Goal: Use online tool/utility: Utilize a website feature to perform a specific function

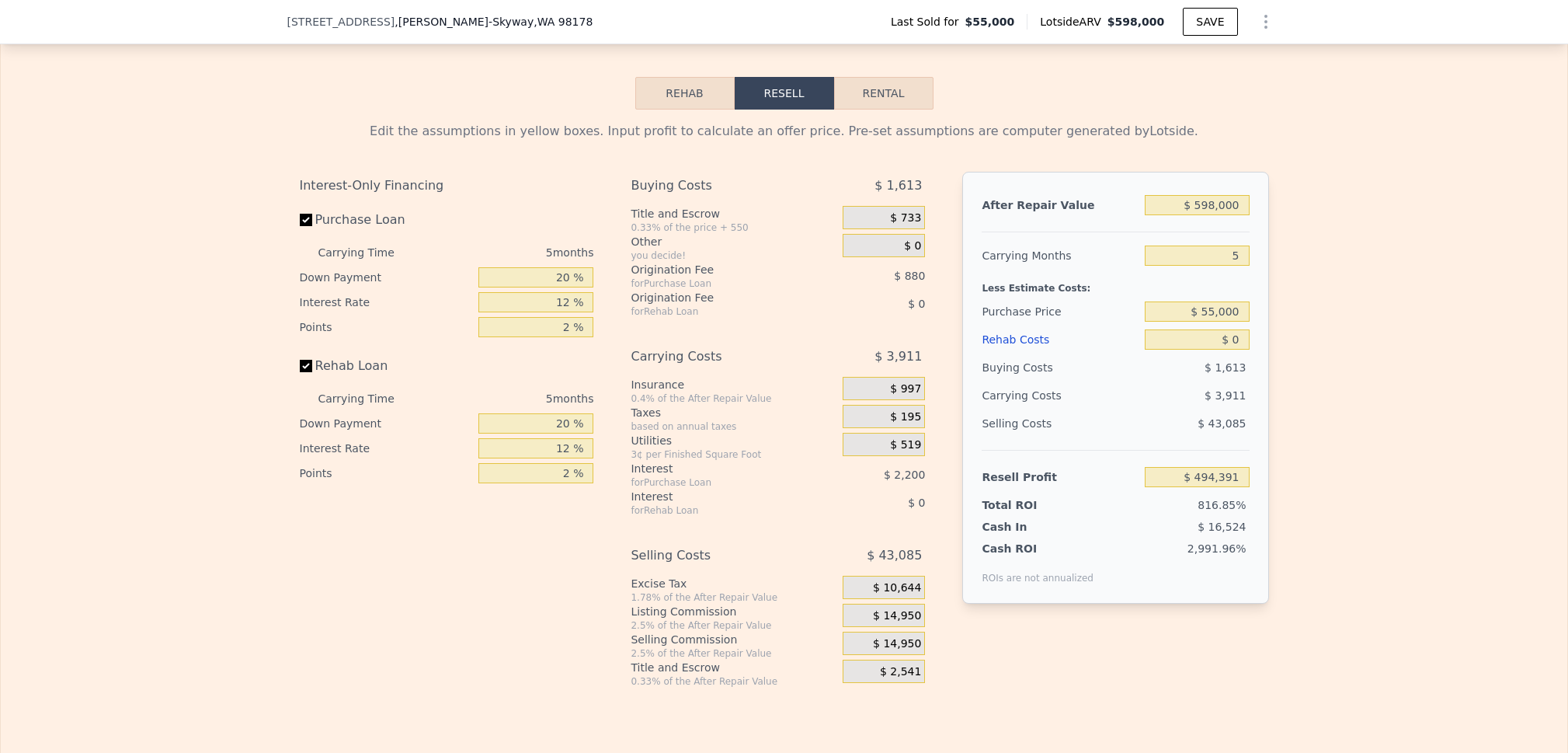
scroll to position [2180, 0]
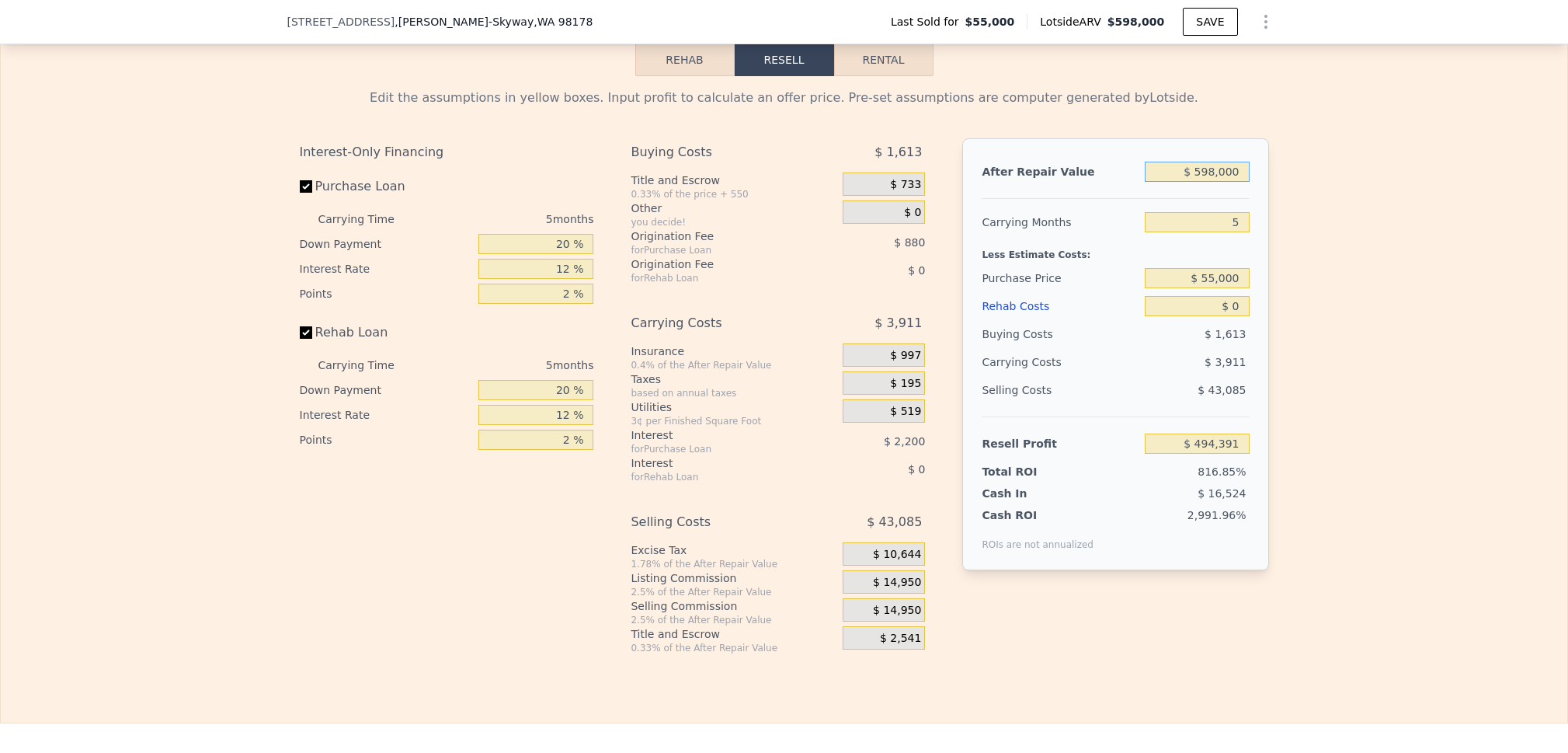
drag, startPoint x: 1241, startPoint y: 199, endPoint x: 1171, endPoint y: 193, distance: 70.3
click at [1171, 182] on input "$ 598,000" at bounding box center [1197, 172] width 104 height 20
type input "$ 5"
type input "-$ 60,072"
type input "$ 538"
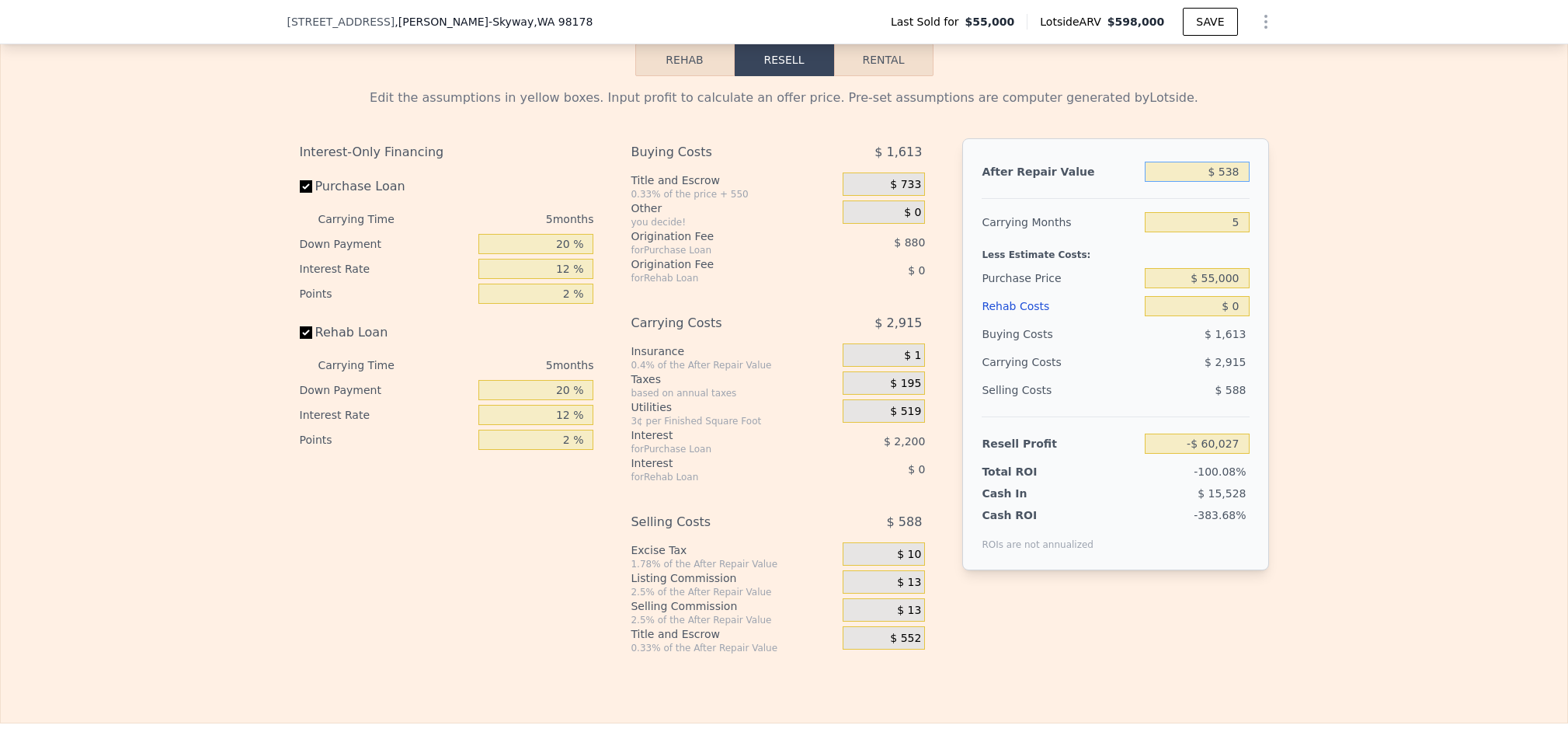
type input "-$ 59,578"
type input "$ 5,380"
type input "-$ 55,090"
type input "$ 538,000"
type input "$ 438,758"
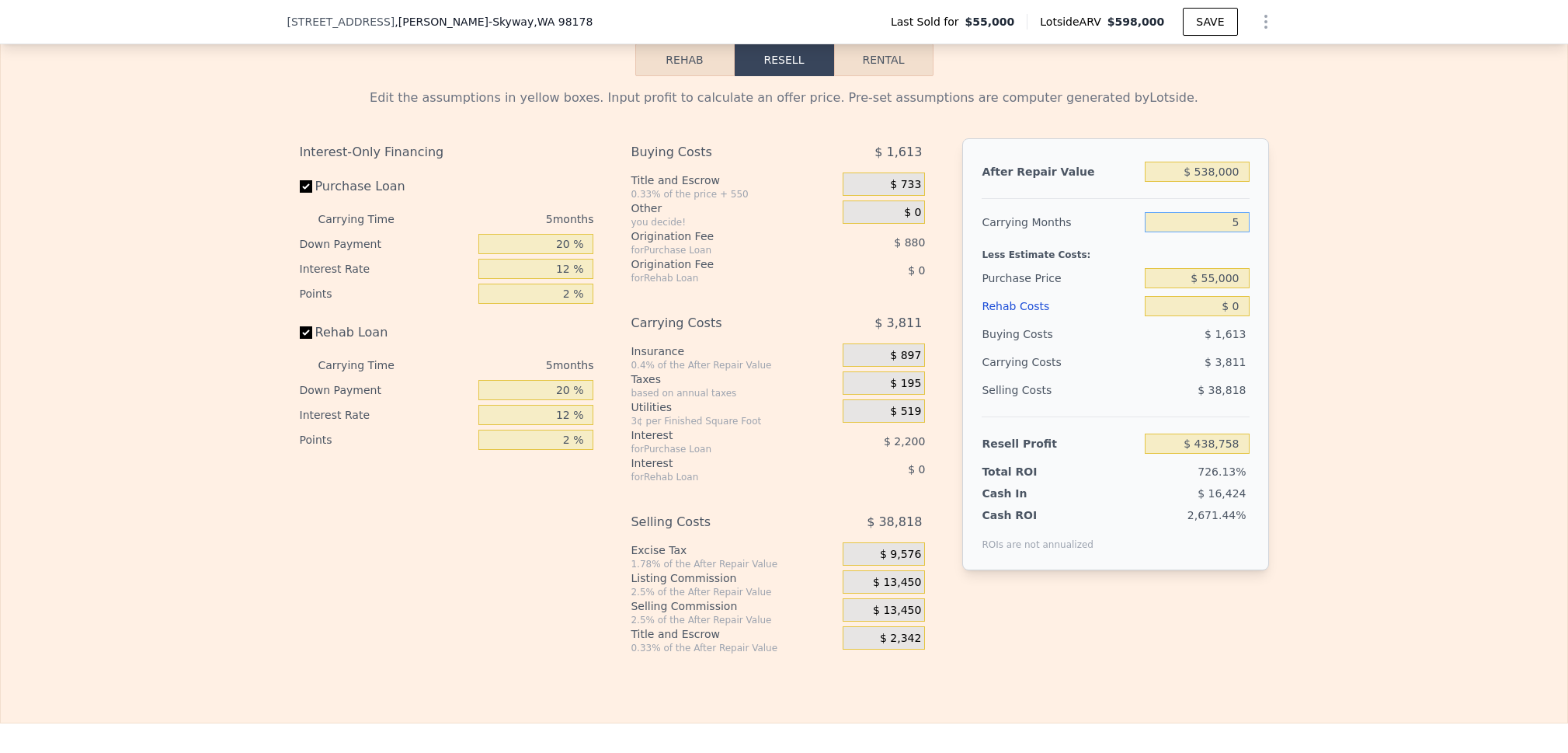
drag, startPoint x: 1238, startPoint y: 244, endPoint x: 1211, endPoint y: 242, distance: 27.1
click at [1212, 232] on input "5" at bounding box center [1197, 222] width 104 height 20
type input "4"
type input "$ 439,521"
type input "5"
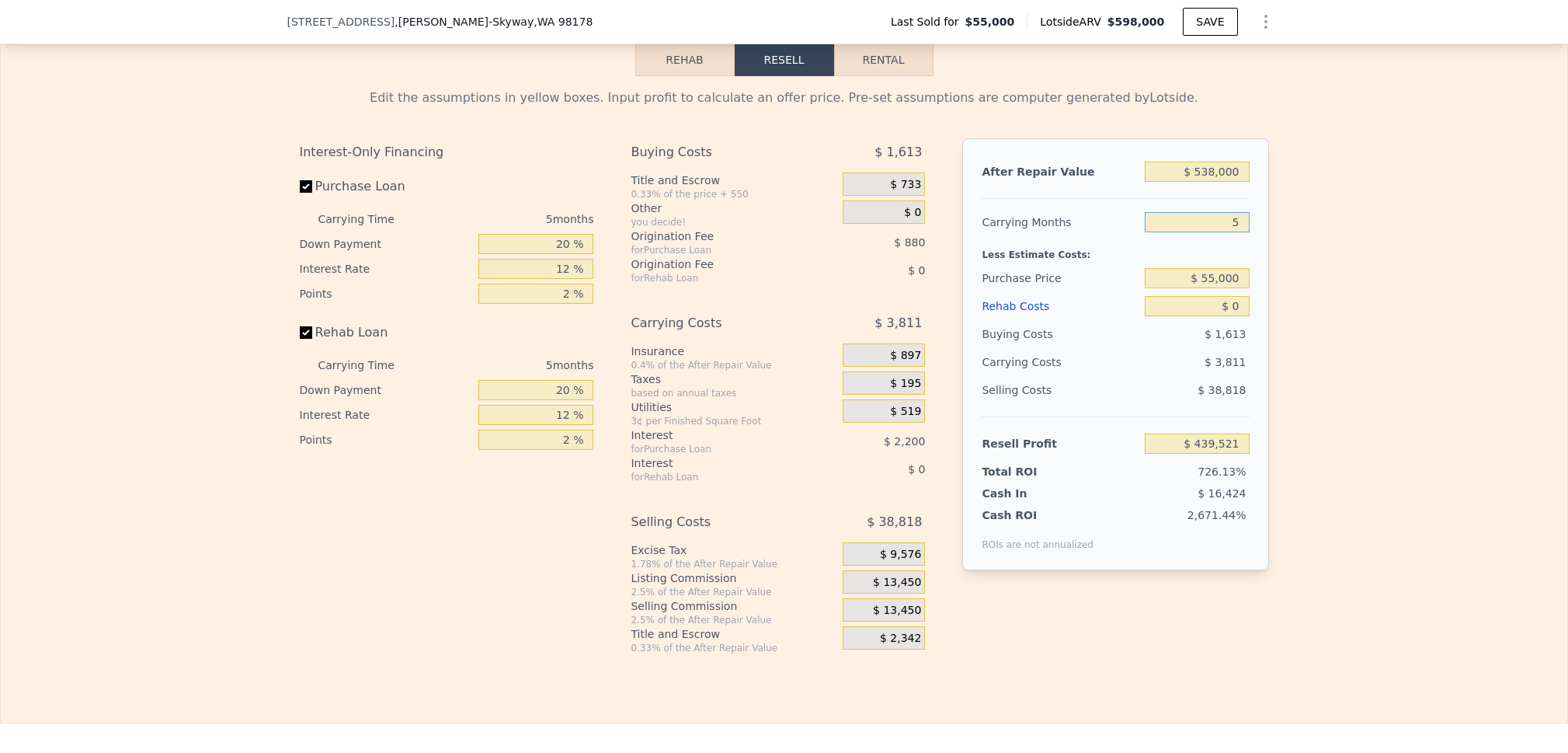
type input "$ 438,758"
click at [1322, 274] on div "Edit the assumptions in yellow boxes. Input profit to calculate an offer price.…" at bounding box center [784, 365] width 1566 height 578
drag, startPoint x: 1235, startPoint y: 305, endPoint x: 1191, endPoint y: 298, distance: 44.6
click at [1192, 288] on input "$ 55,000" at bounding box center [1197, 278] width 104 height 20
drag, startPoint x: 1241, startPoint y: 302, endPoint x: 1124, endPoint y: 301, distance: 117.0
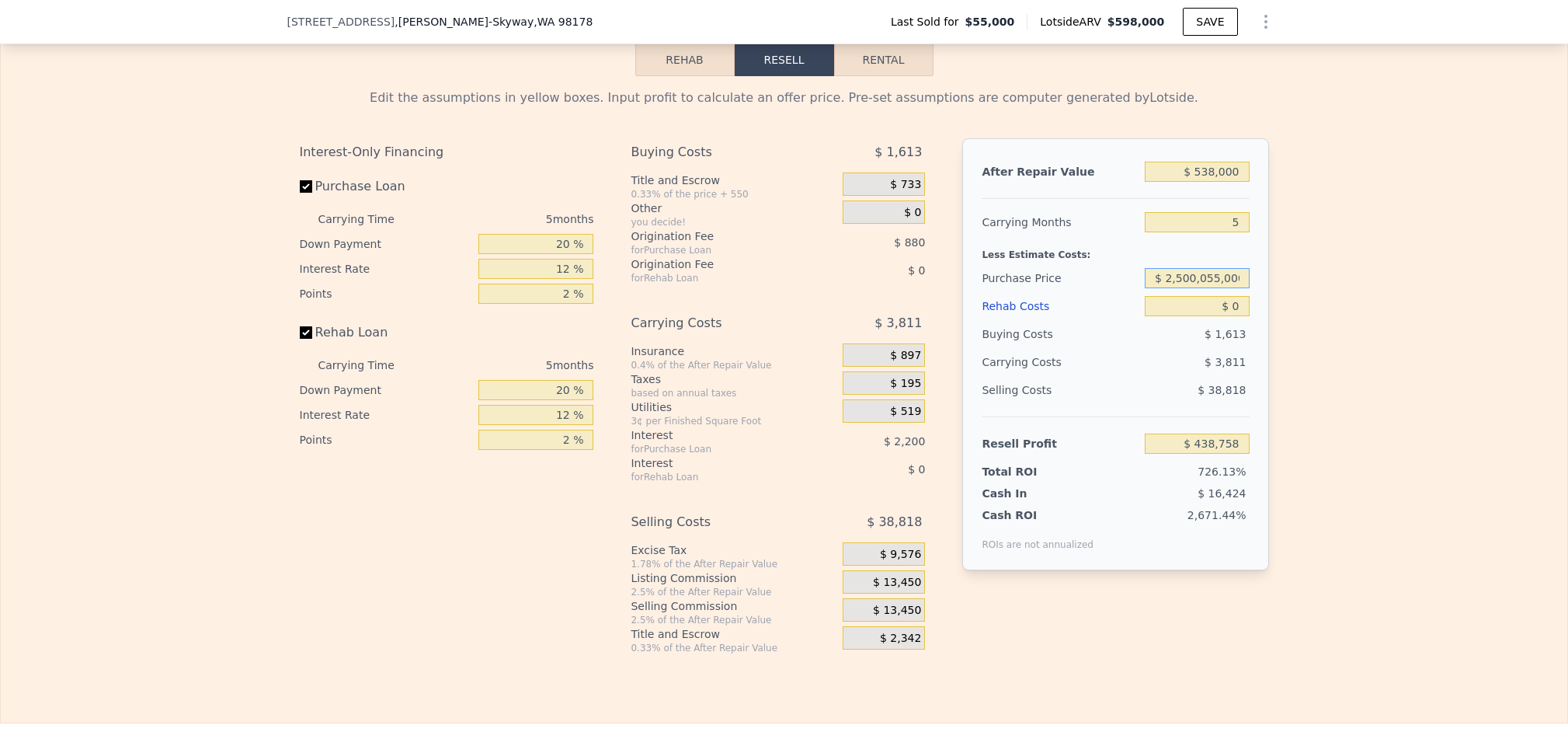
click at [1124, 292] on div "Purchase Price $ 2,500,055,000" at bounding box center [1115, 278] width 267 height 28
type input "$ 425,000"
click at [1326, 334] on div "Edit the assumptions in yellow boxes. Input profit to calculate an offer price.…" at bounding box center [784, 365] width 1566 height 578
type input "$ 46,806"
drag, startPoint x: 1234, startPoint y: 331, endPoint x: 1206, endPoint y: 324, distance: 28.9
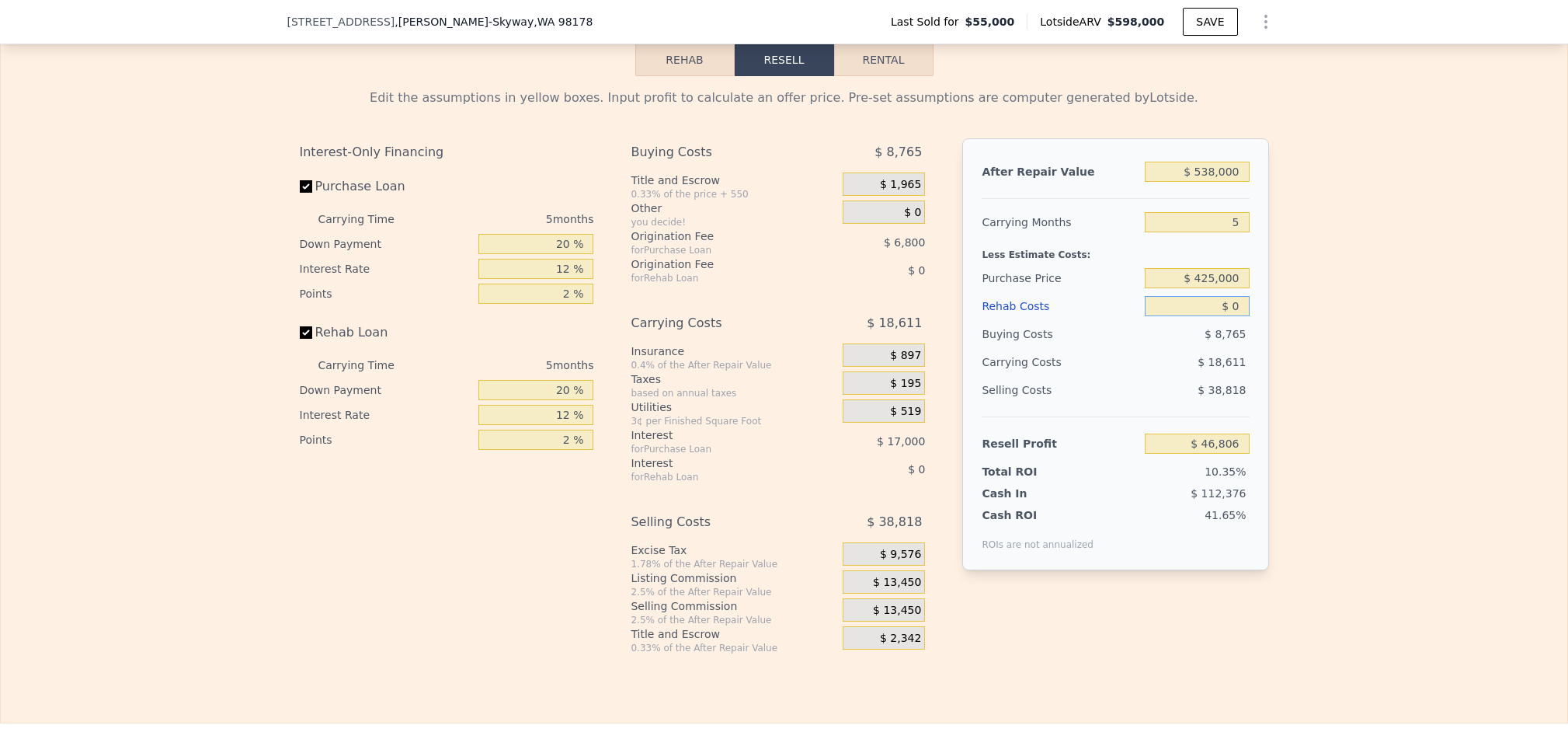
click at [1206, 316] on input "$ 0" at bounding box center [1197, 306] width 104 height 20
type input "$ 5"
type input "$ 46,801"
type input "$ 500"
type input "$ 46,278"
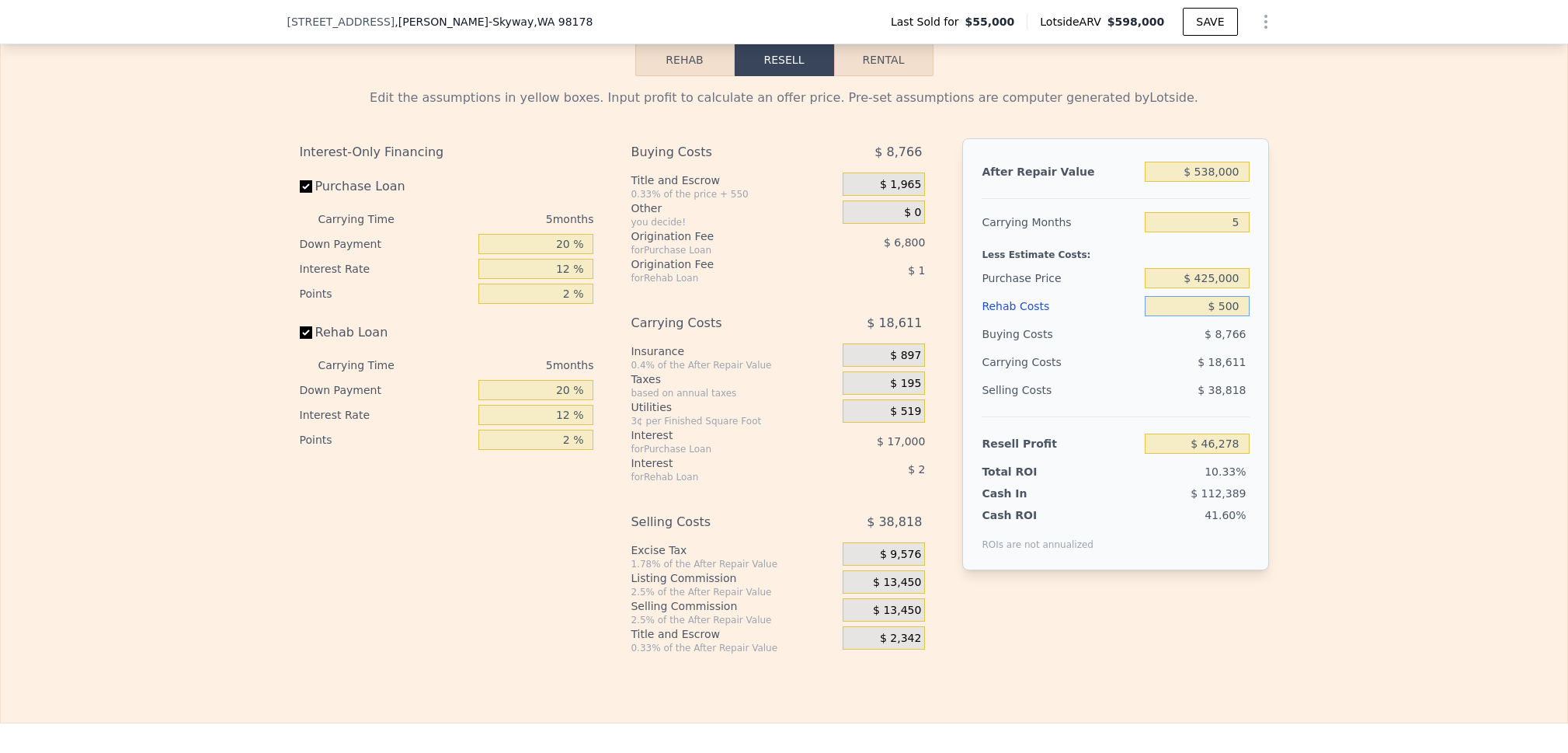
type input "$ 5,000"
type input "$ 41,526"
type input "$ 50,000"
type input "-$ 5,994"
type input "$ 598,000"
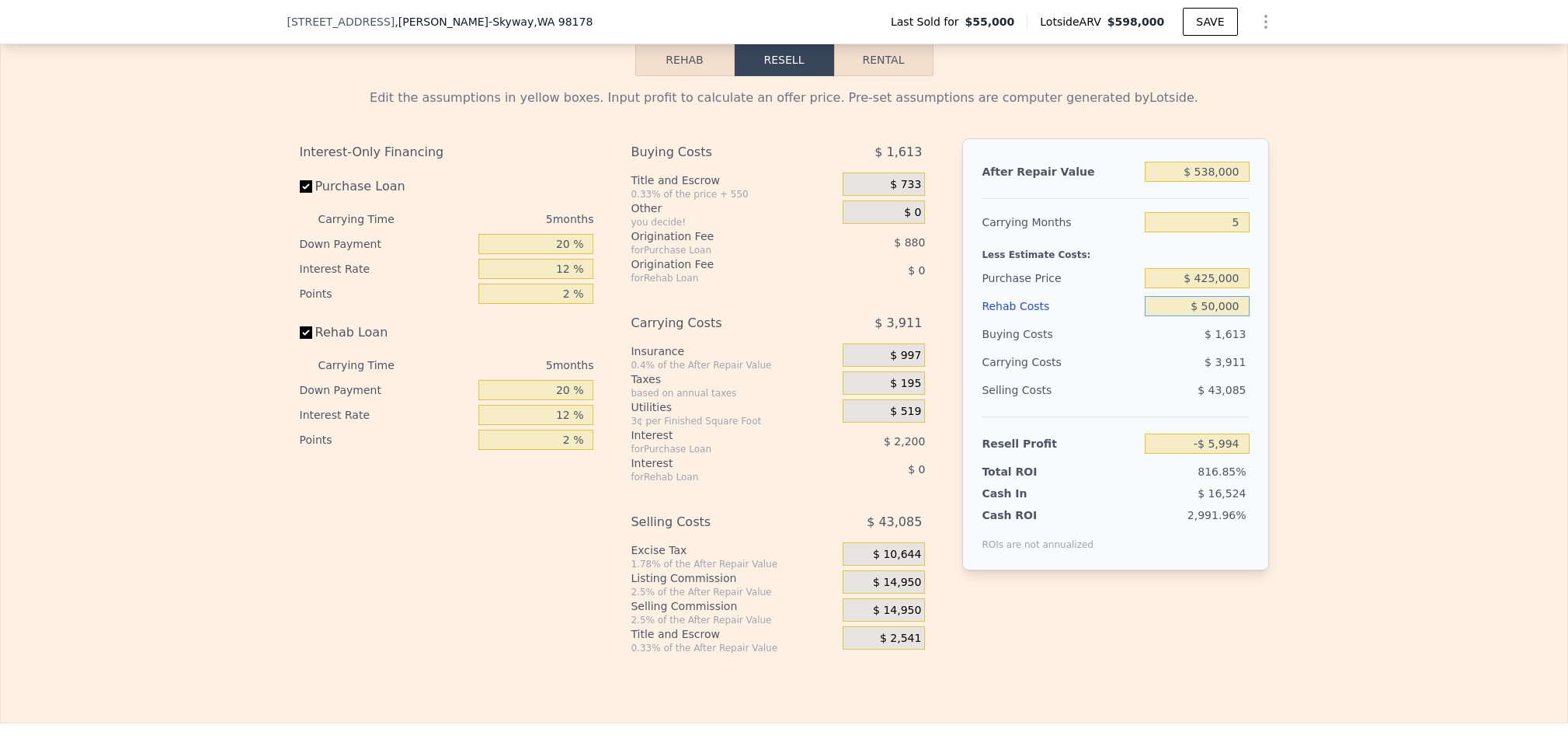
type input "$ 0"
type input "$ 494,391"
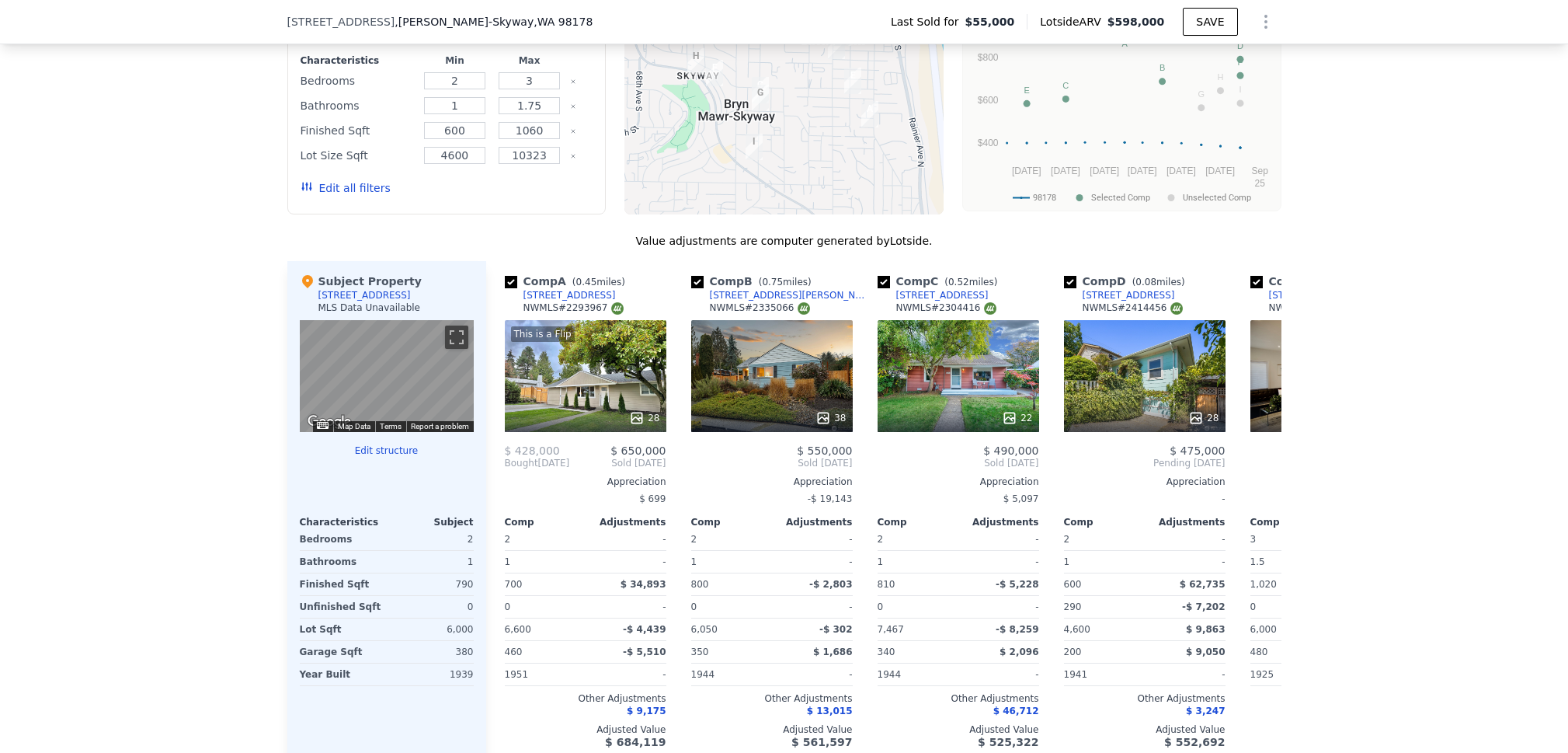
scroll to position [1149, 0]
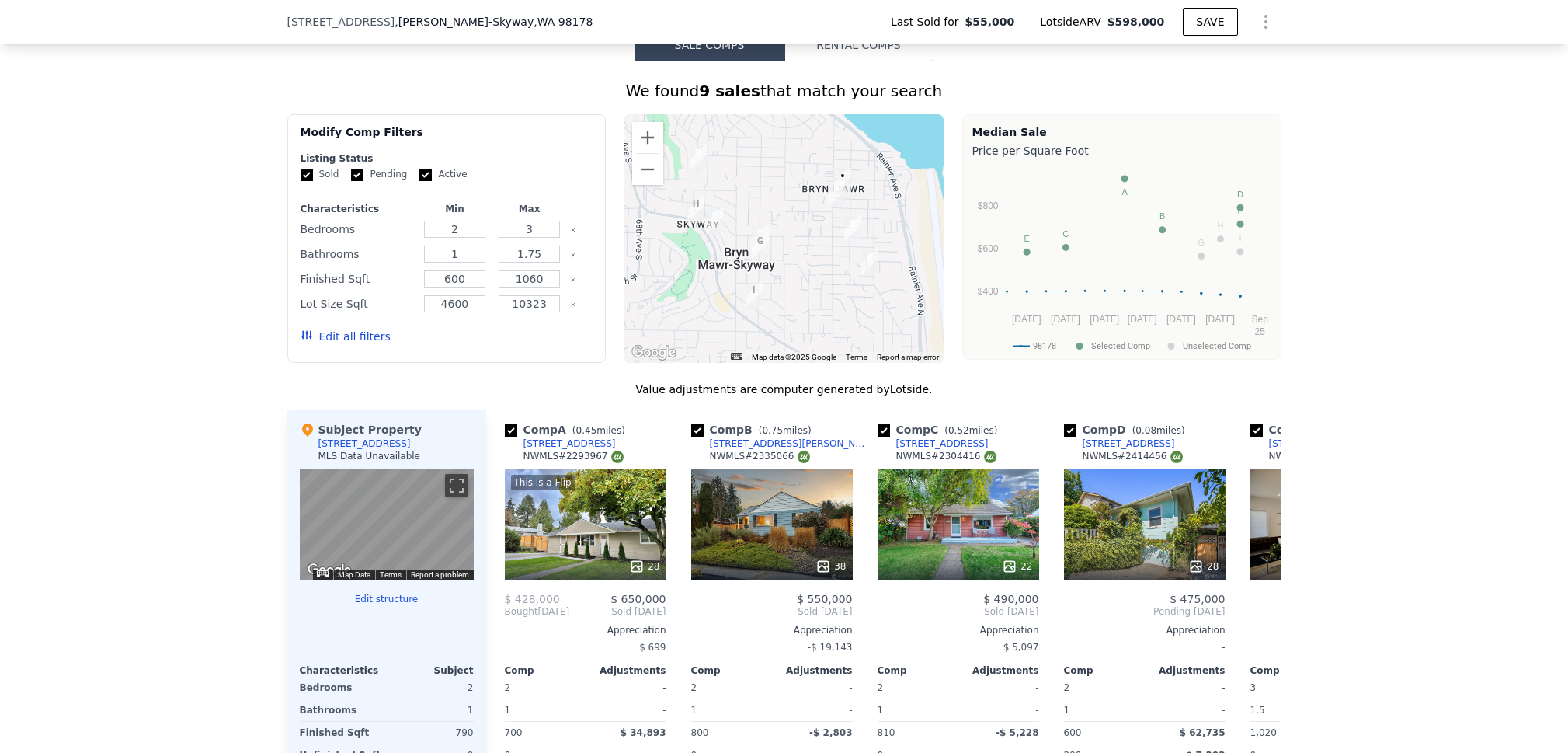
click at [333, 344] on button "Edit all filters" at bounding box center [345, 337] width 90 height 16
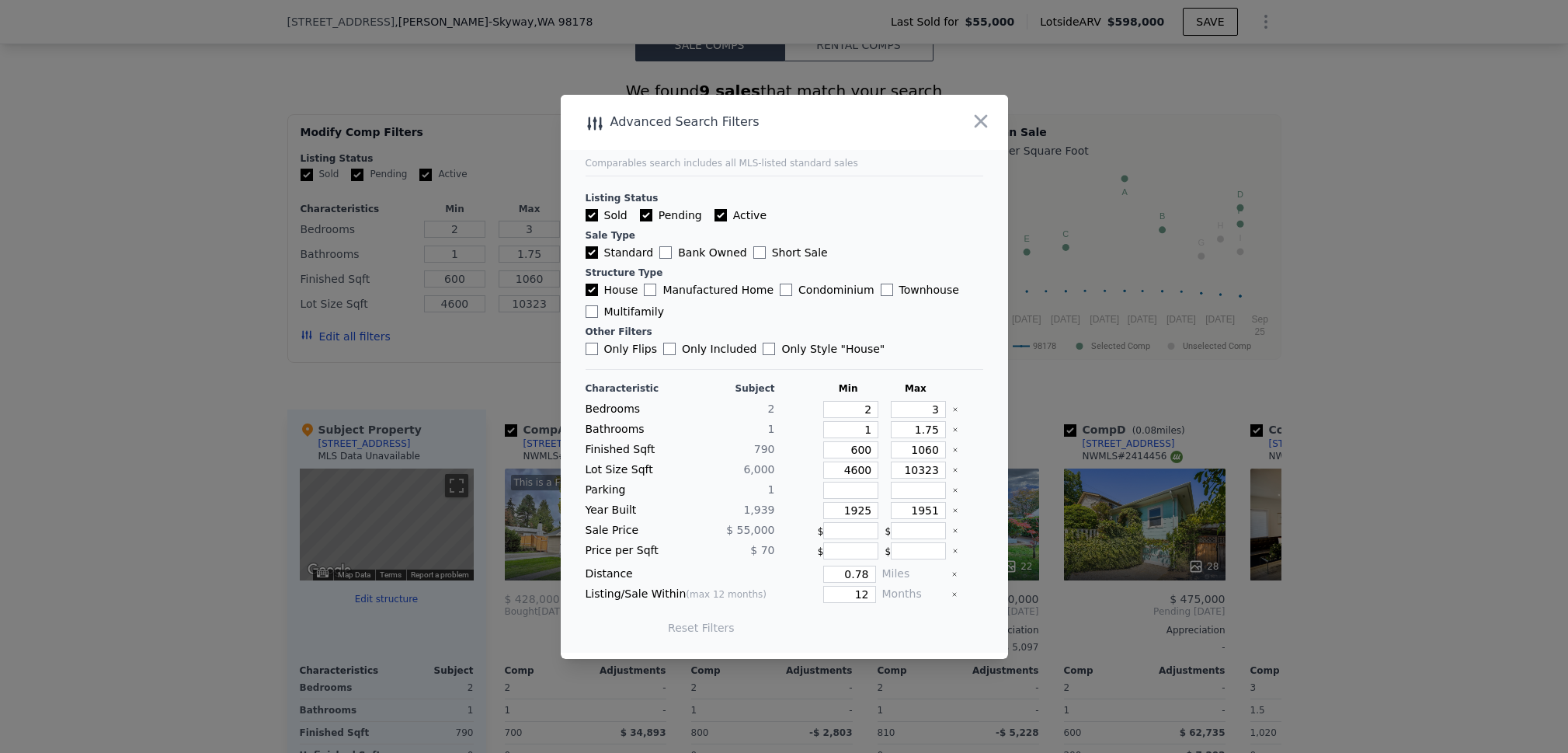
click at [716, 217] on input "Active" at bounding box center [720, 215] width 13 height 13
checkbox input "false"
click at [647, 214] on input "Pending" at bounding box center [646, 215] width 13 height 13
checkbox input "false"
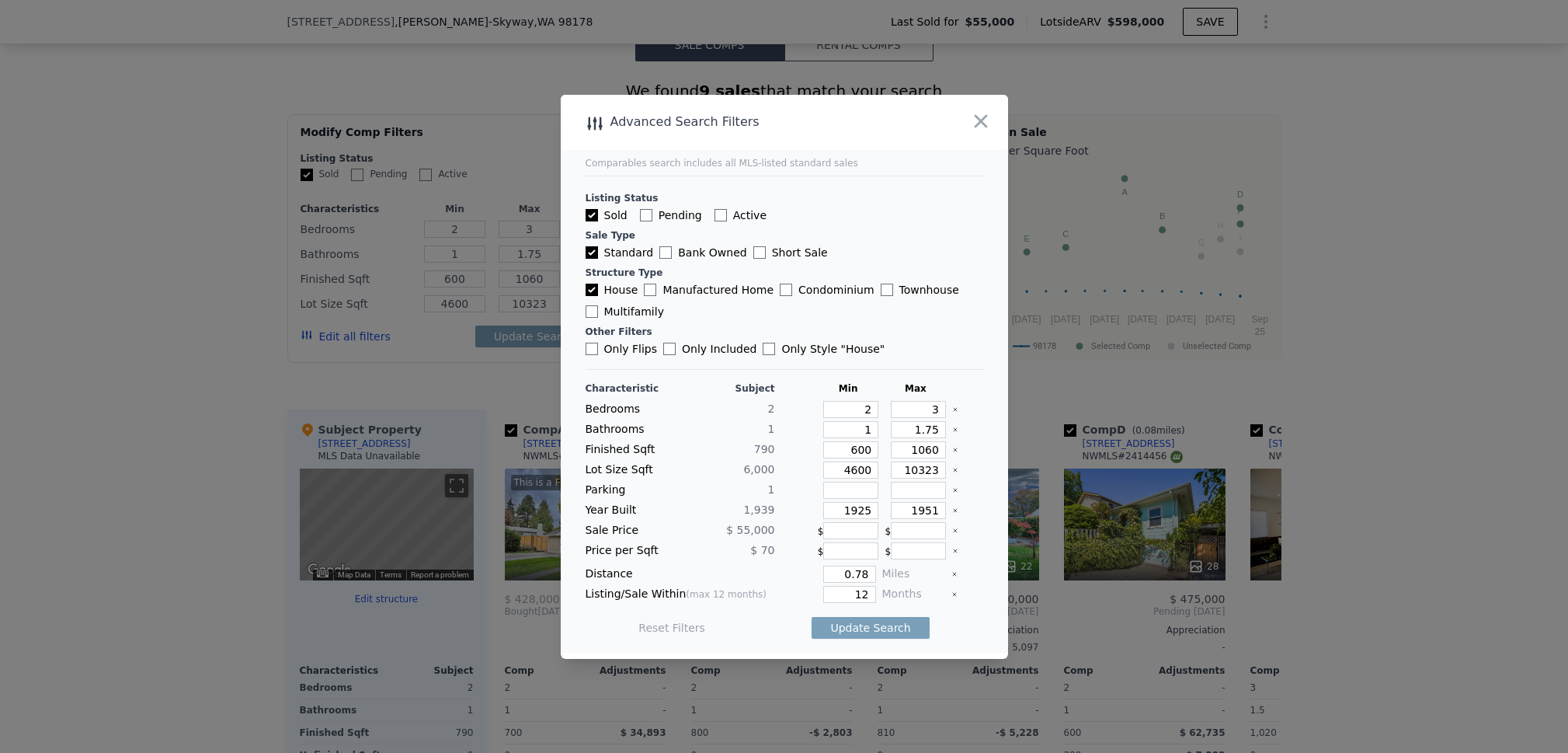
checkbox input "false"
drag, startPoint x: 861, startPoint y: 595, endPoint x: 841, endPoint y: 594, distance: 20.0
click at [841, 594] on input "12" at bounding box center [849, 594] width 52 height 17
type input "6"
drag, startPoint x: 851, startPoint y: 573, endPoint x: 820, endPoint y: 567, distance: 31.6
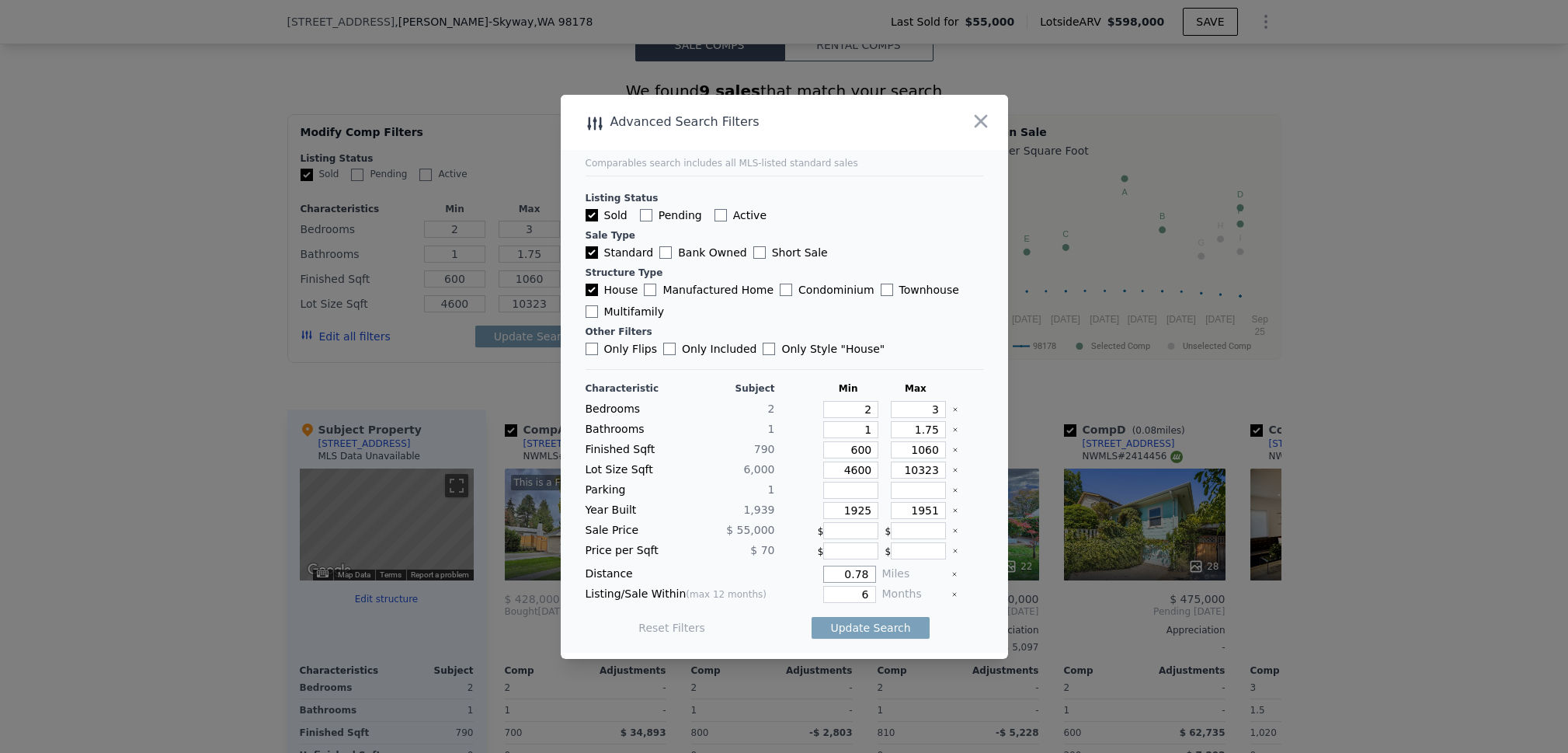
click at [823, 567] on input "0.78" at bounding box center [849, 574] width 52 height 17
type input "0.5"
click at [861, 632] on button "Update Search" at bounding box center [870, 628] width 117 height 22
checkbox input "false"
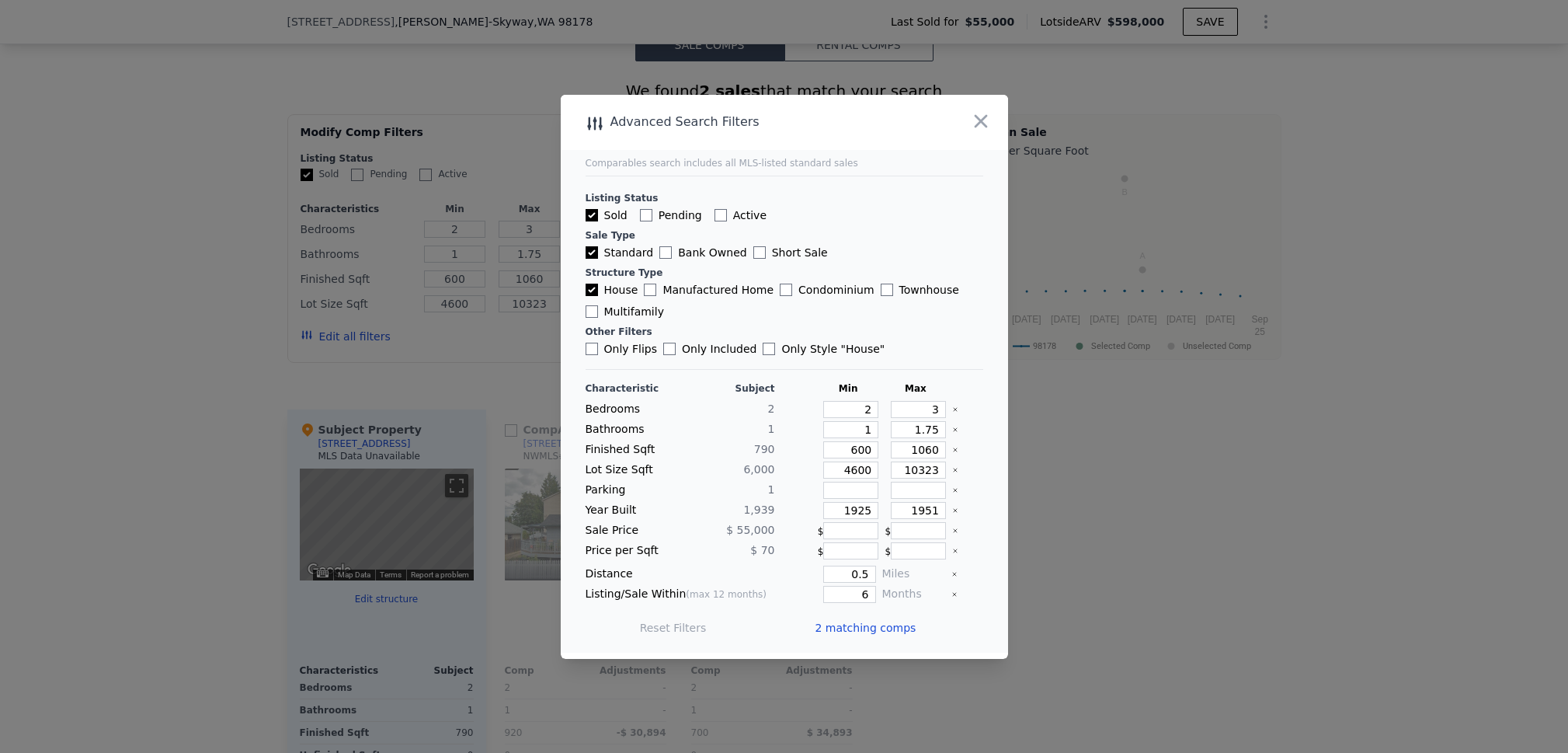
click at [863, 631] on span "2 matching comps" at bounding box center [866, 628] width 101 height 16
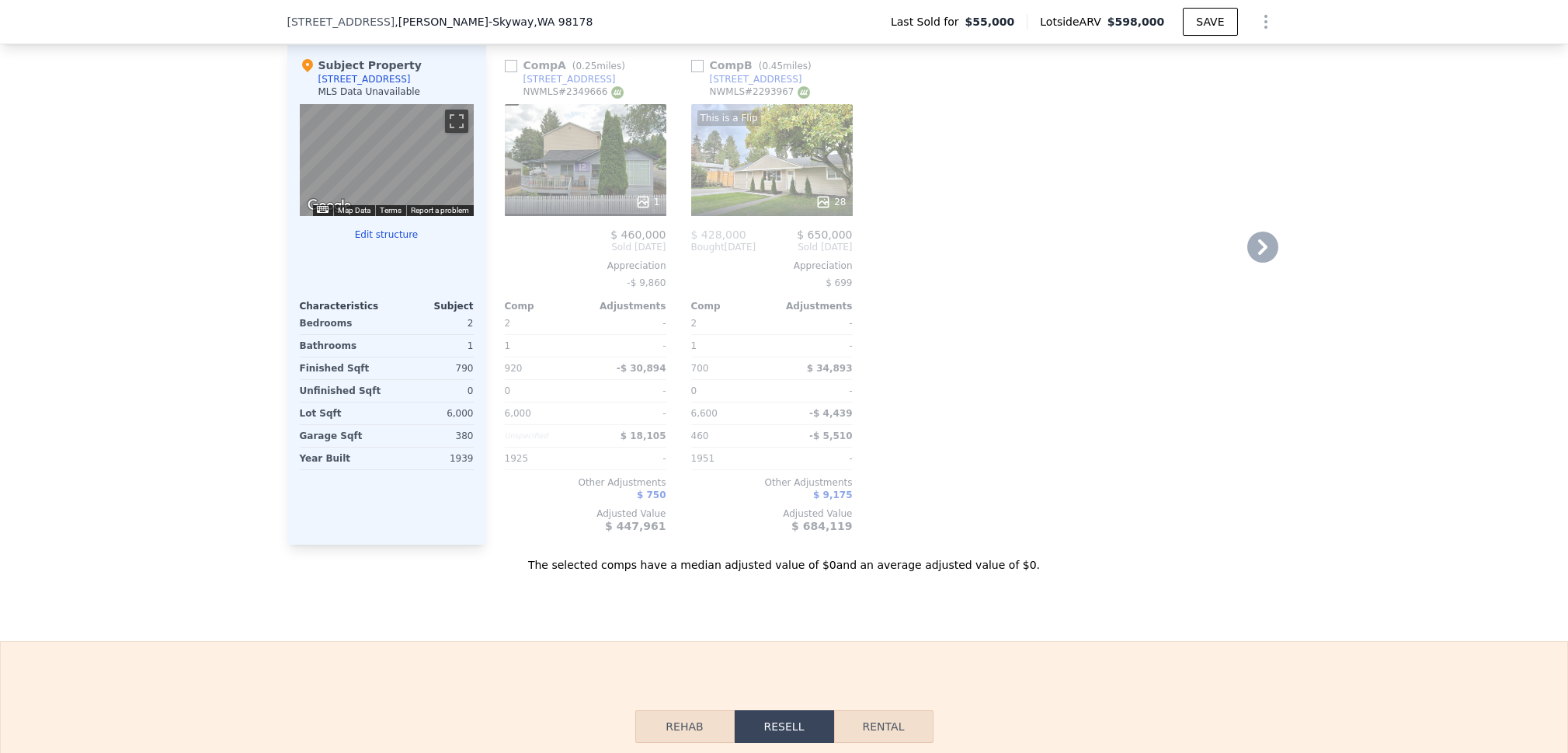
scroll to position [1434, 0]
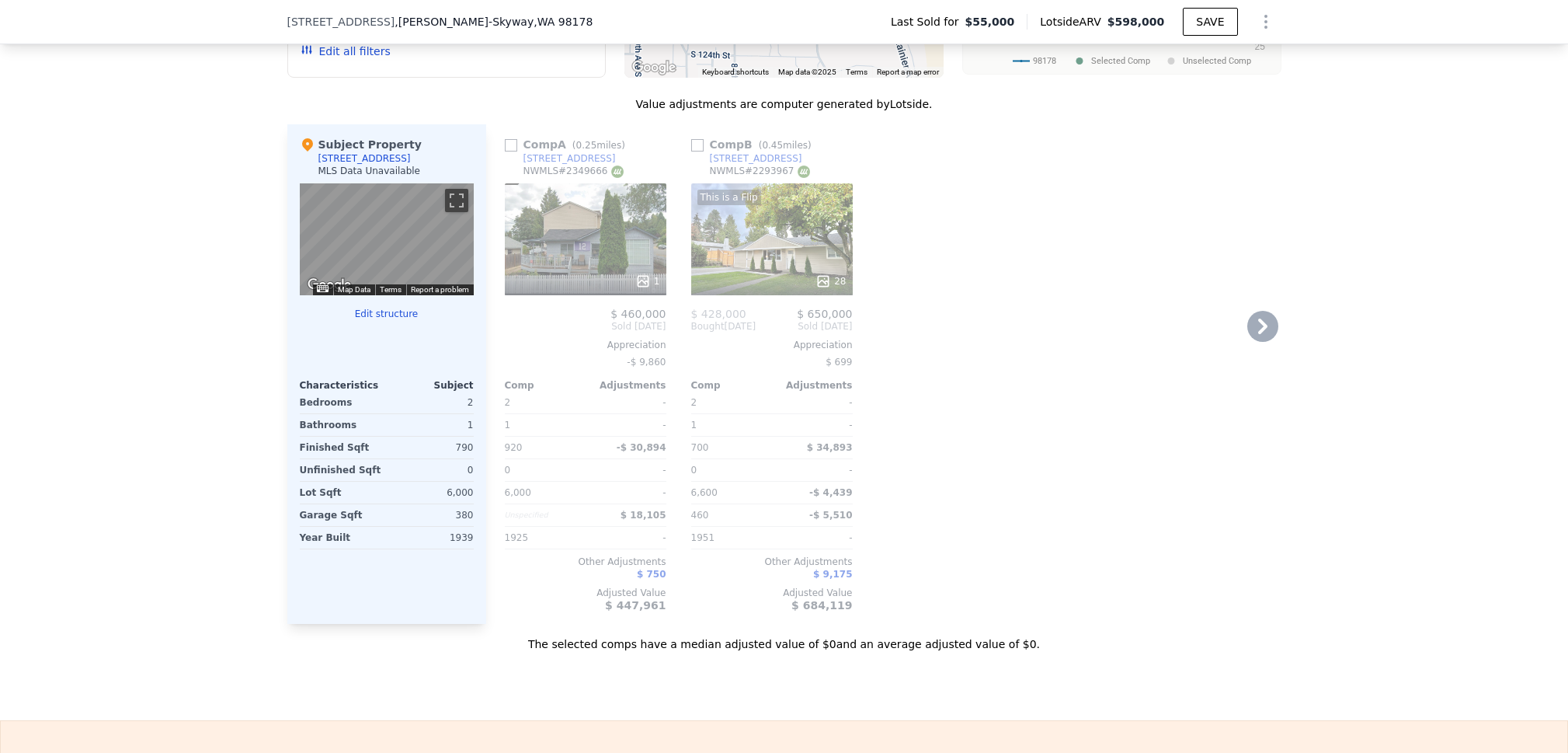
click at [562, 244] on div "1" at bounding box center [585, 239] width 162 height 112
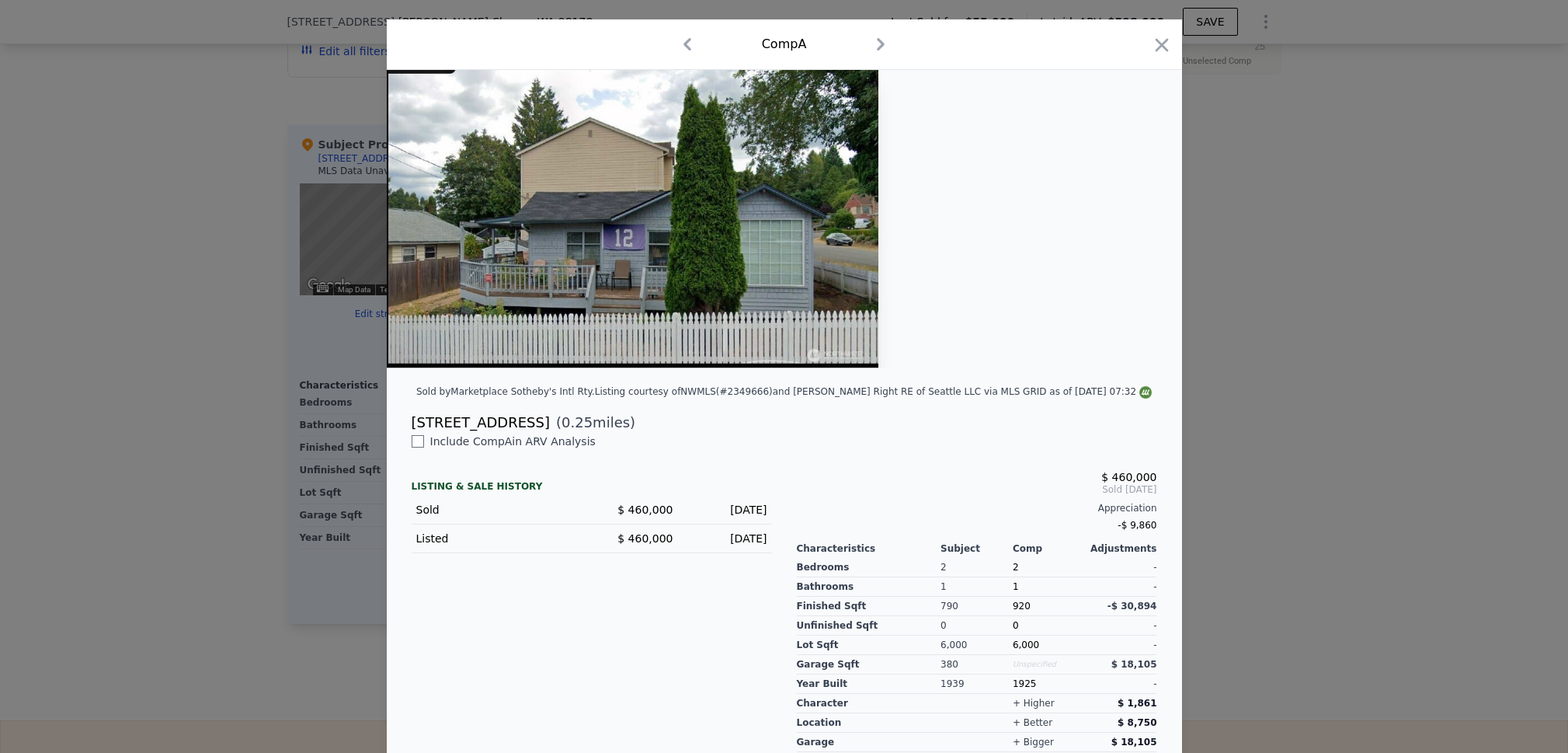
scroll to position [82, 0]
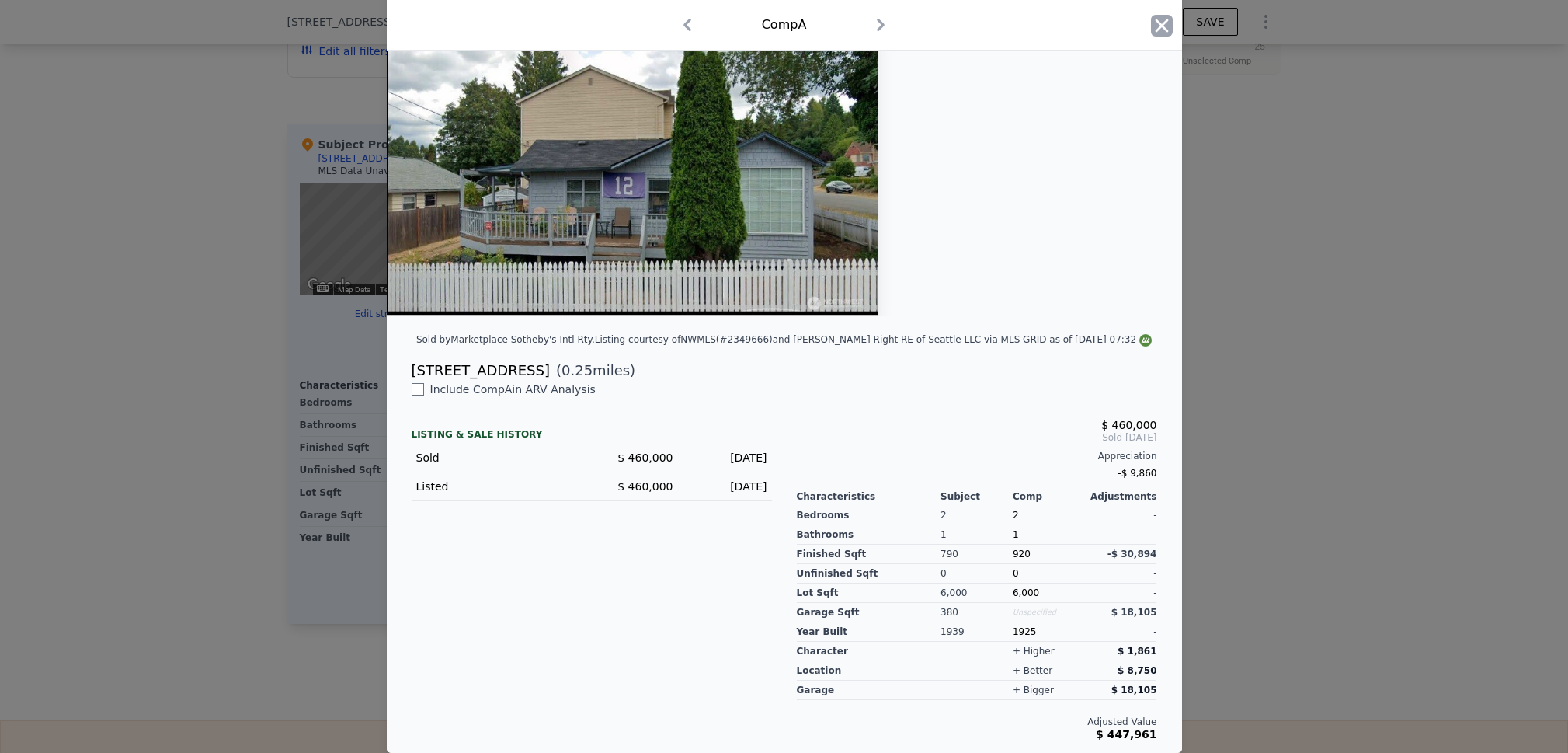
click at [1154, 31] on icon "button" at bounding box center [1162, 26] width 22 height 22
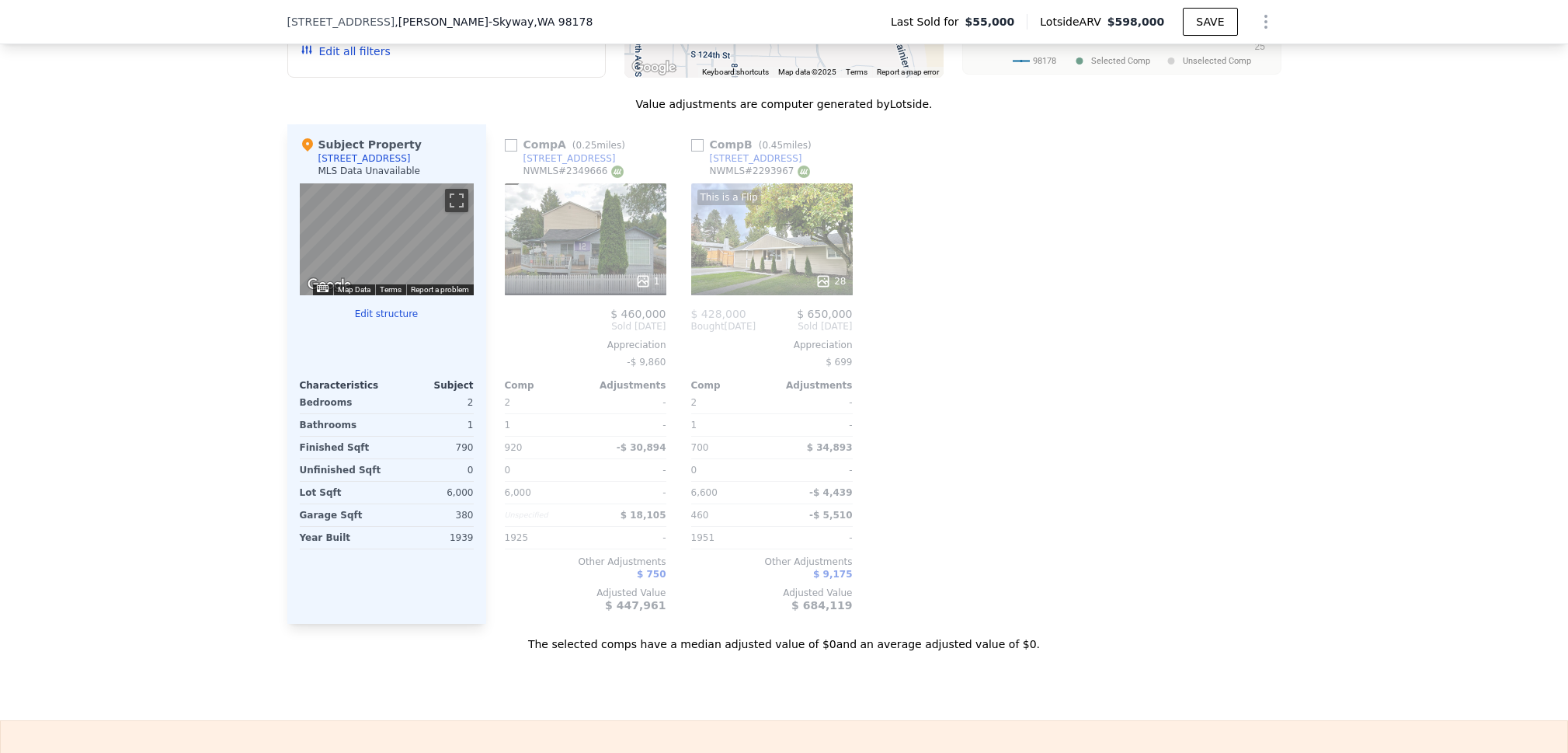
click at [760, 239] on div "This is a Flip 28" at bounding box center [772, 239] width 162 height 112
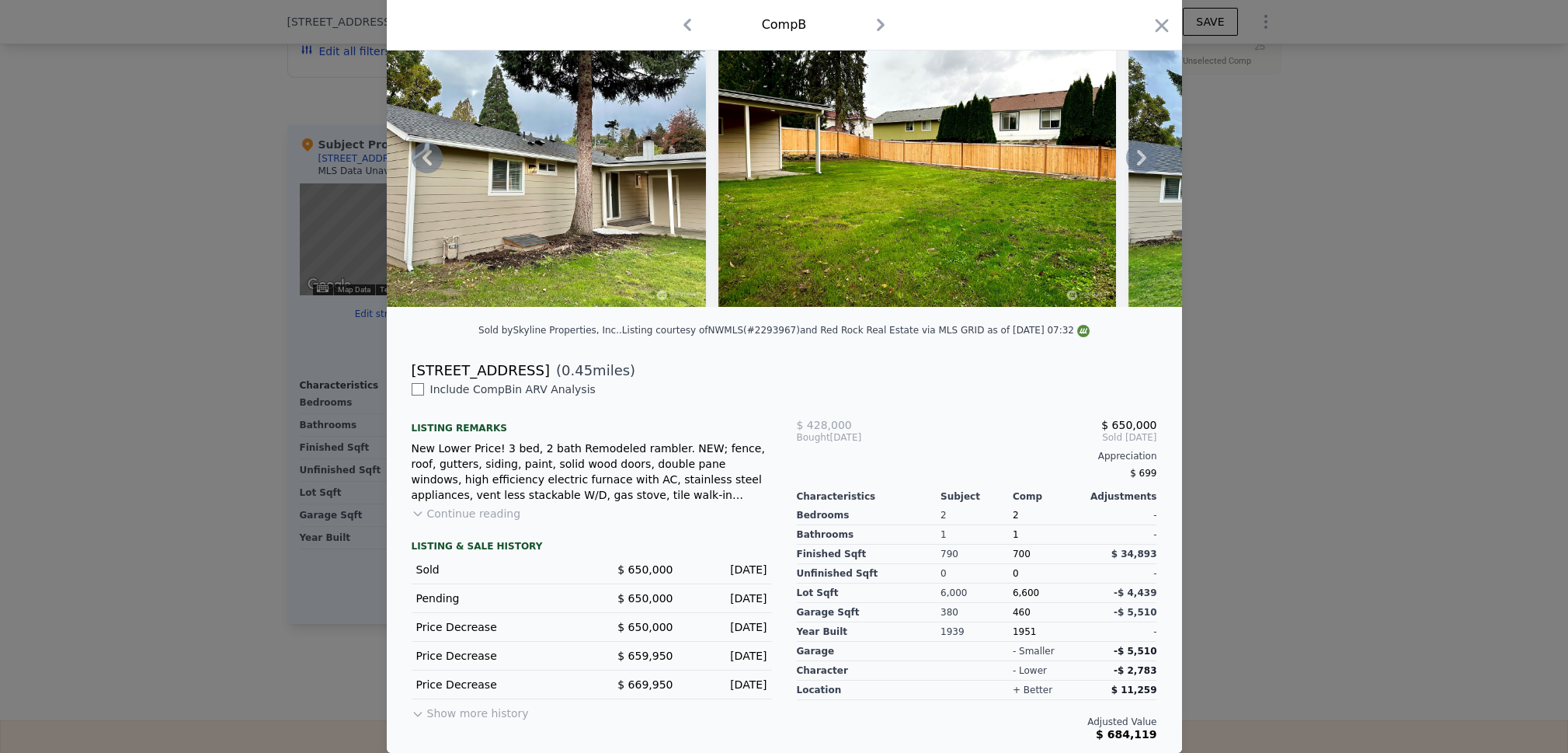
scroll to position [0, 11821]
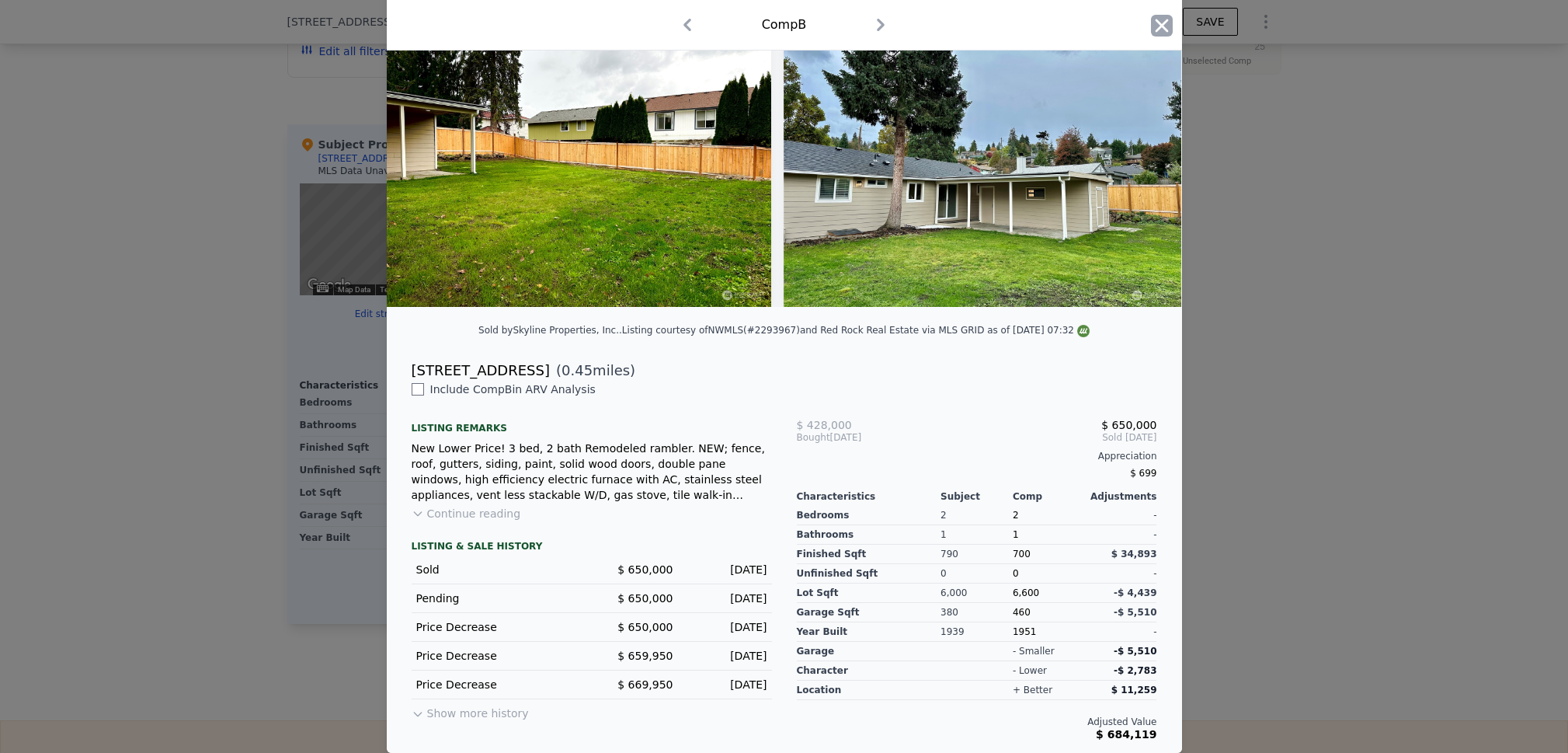
click at [1151, 27] on icon "button" at bounding box center [1162, 26] width 22 height 22
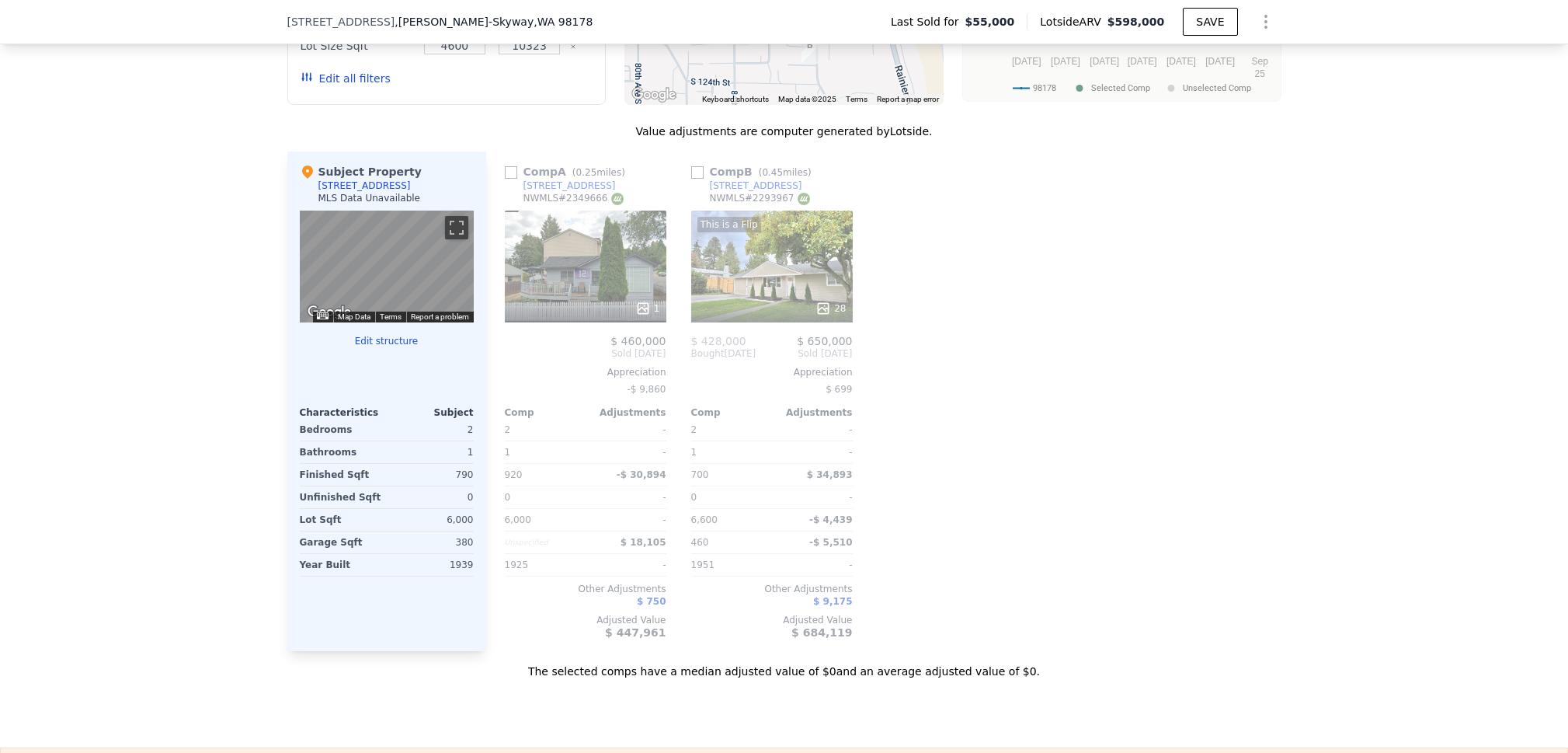
scroll to position [1174, 0]
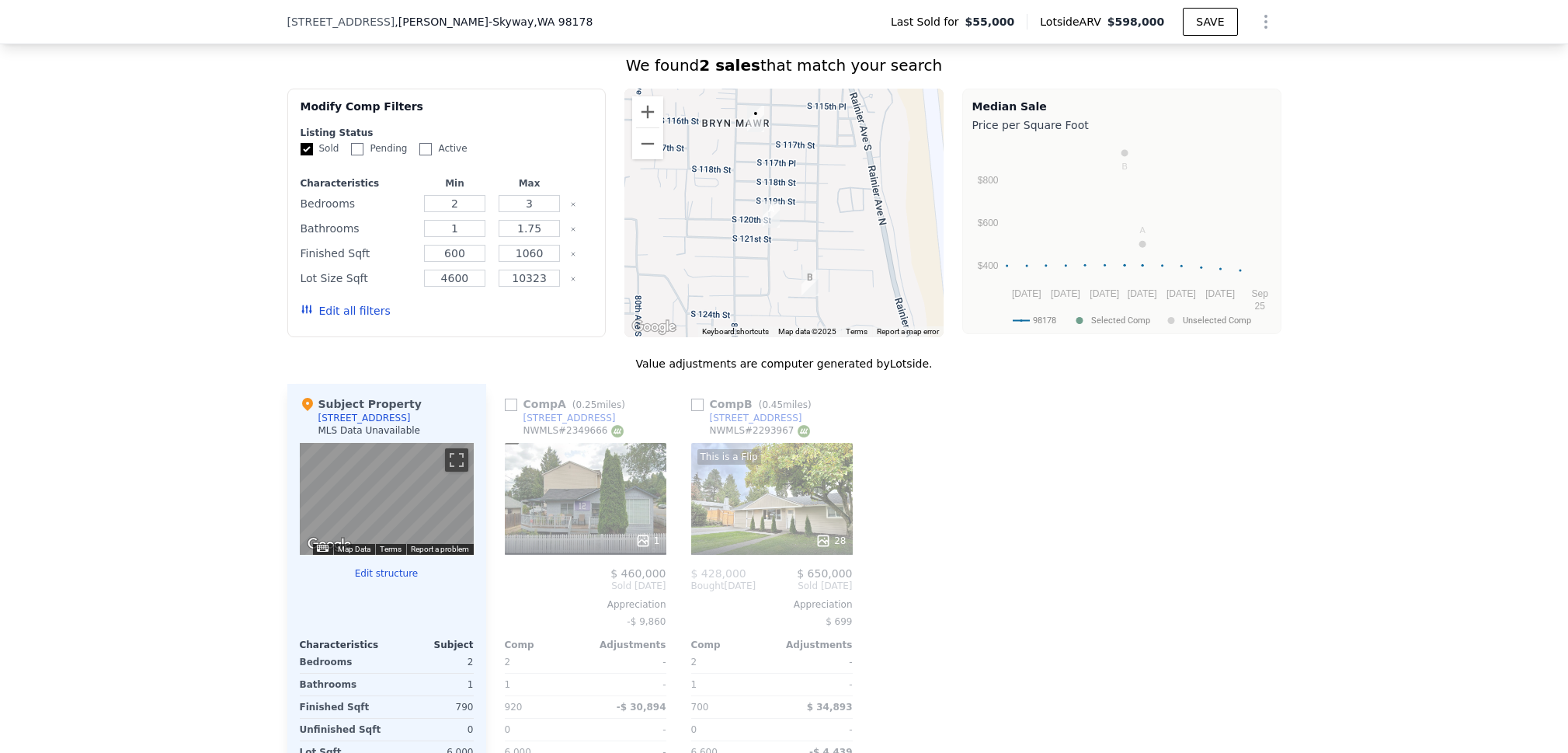
click at [506, 411] on input "checkbox" at bounding box center [511, 405] width 13 height 13
checkbox input "true"
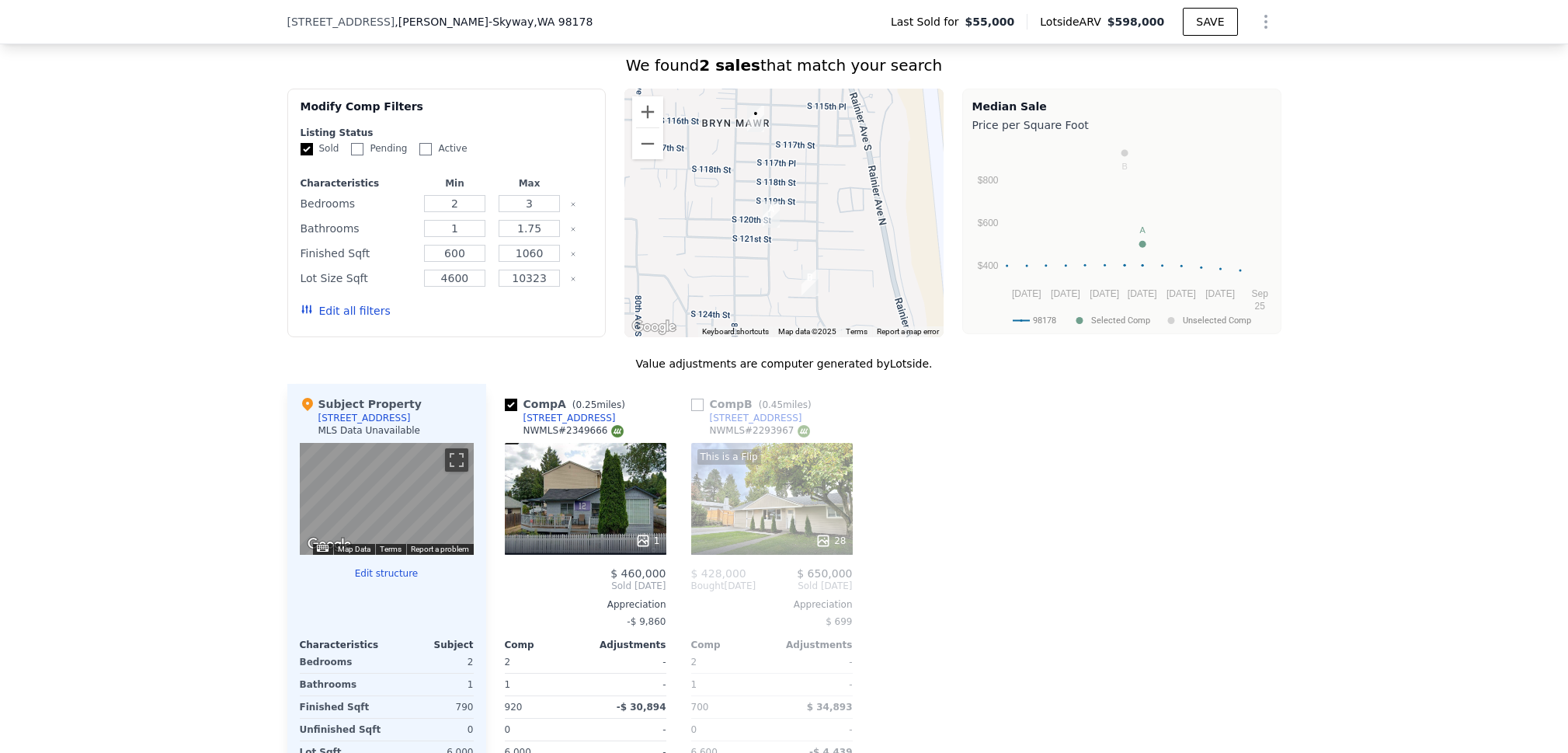
click at [691, 411] on input "checkbox" at bounding box center [698, 405] width 13 height 13
checkbox input "true"
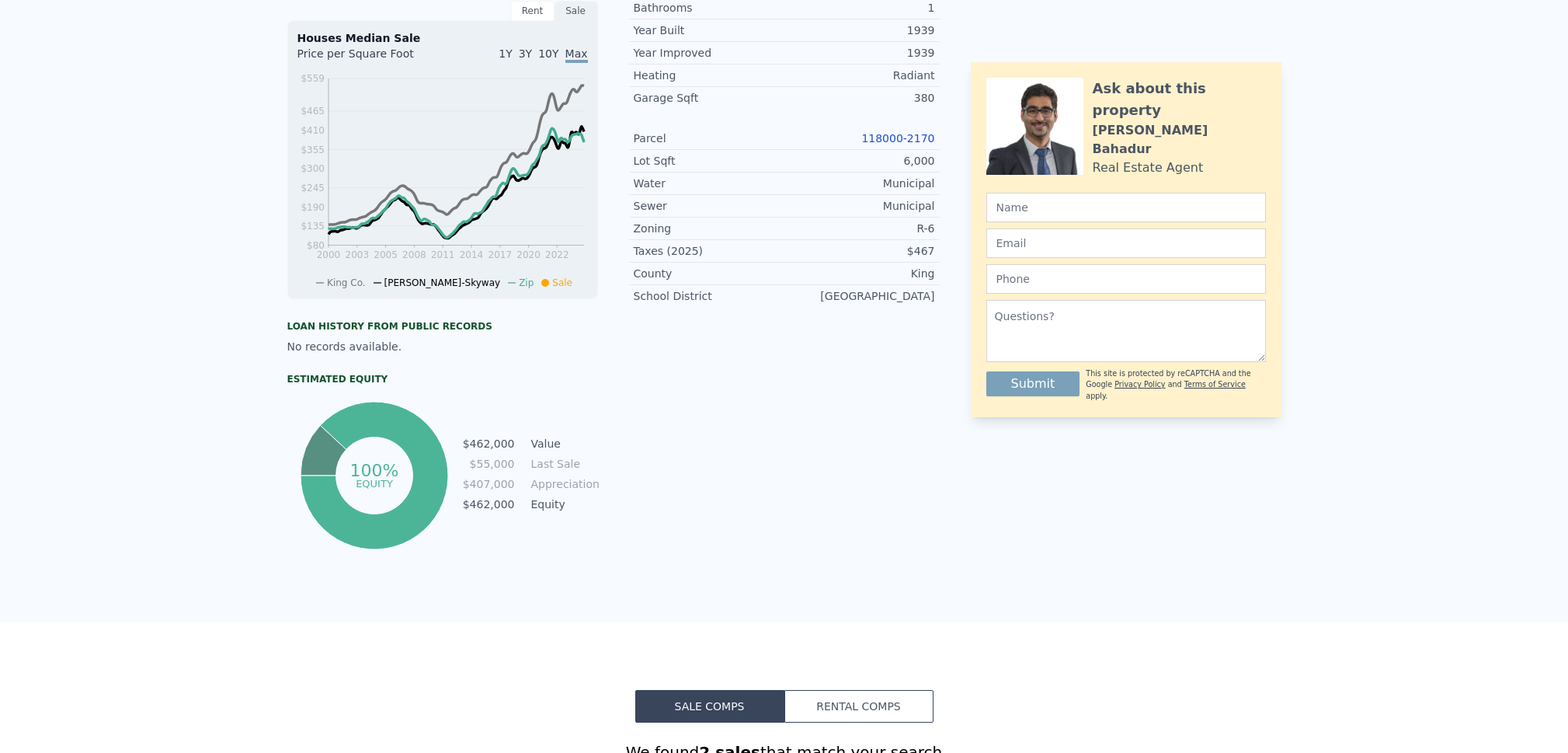
scroll to position [0, 0]
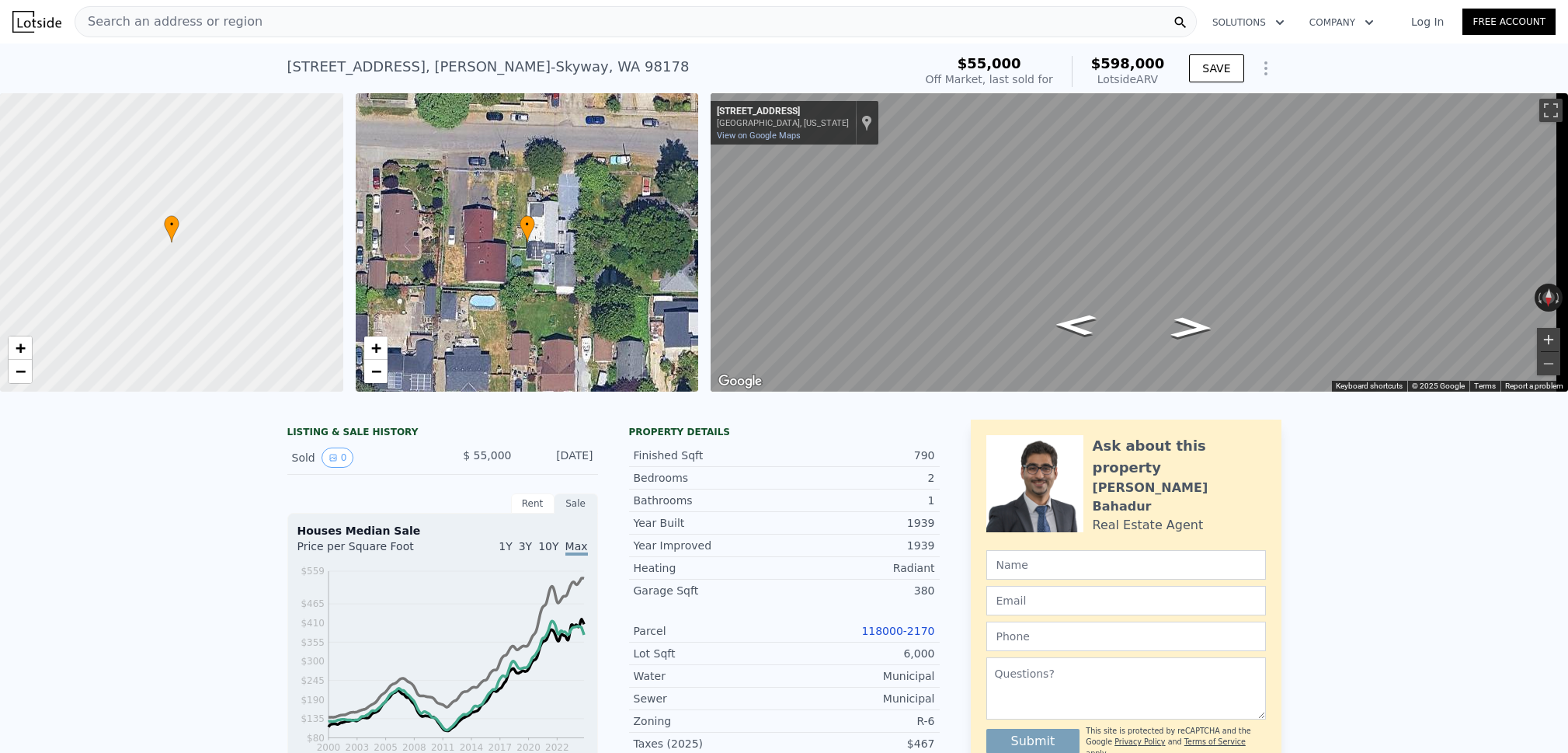
click at [1538, 338] on button "Zoom in" at bounding box center [1549, 340] width 24 height 24
click at [1539, 338] on button "Zoom in" at bounding box center [1549, 340] width 24 height 24
click at [669, 174] on div "• + − • + − ← Move left → Move right ↑ Move up ↓ Move down + Zoom in - Zoom out…" at bounding box center [784, 243] width 1568 height 298
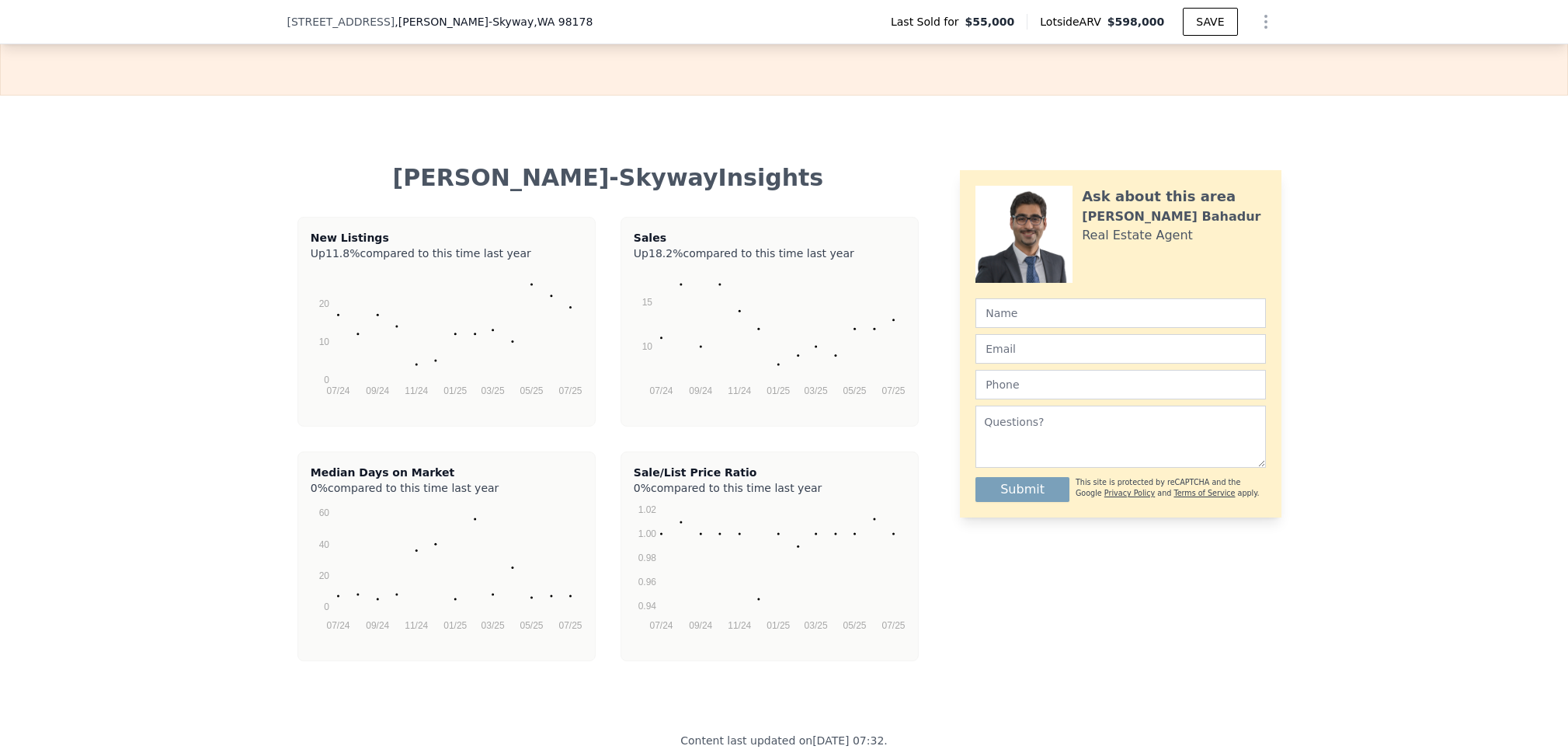
scroll to position [2051, 0]
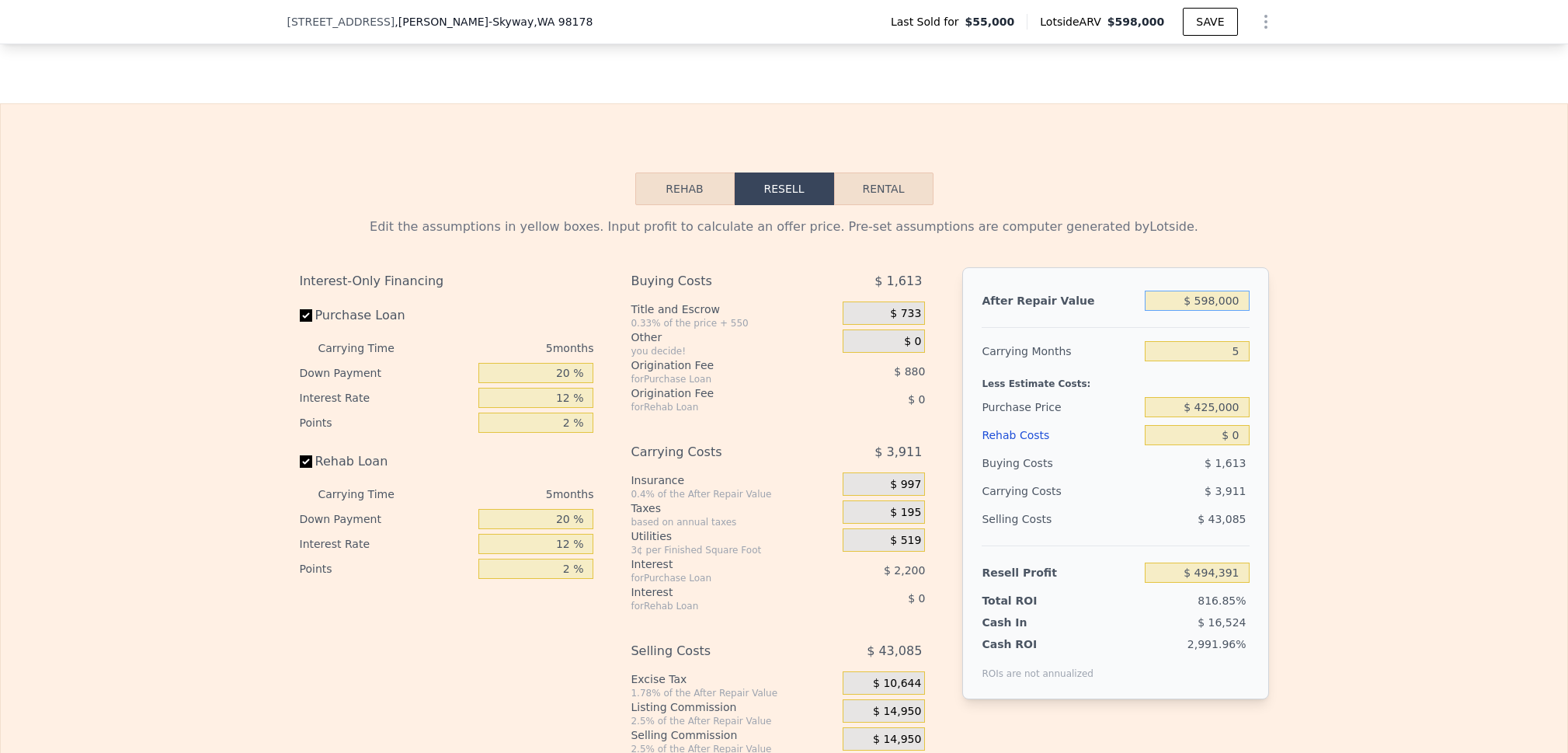
drag, startPoint x: 1216, startPoint y: 317, endPoint x: 1137, endPoint y: 314, distance: 79.1
click at [1138, 315] on div "After Repair Value $ 598,000" at bounding box center [1115, 301] width 267 height 28
type input "$ 5"
type input "-$ 60,072"
type input "$ 56"
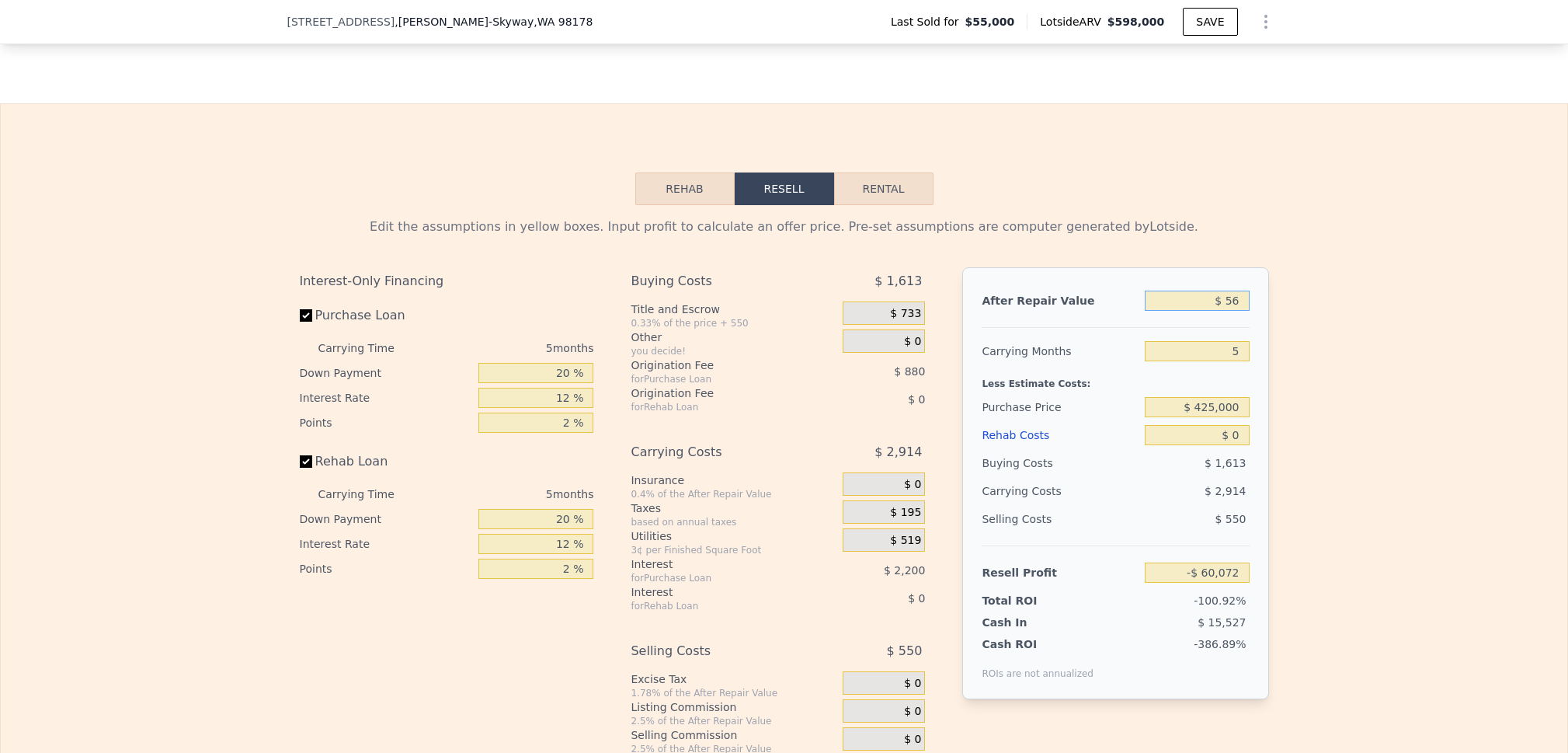
type input "-$ 60,024"
type input "$ 565"
type input "-$ 59,553"
type input "$ 5"
type input "-$ 60,024"
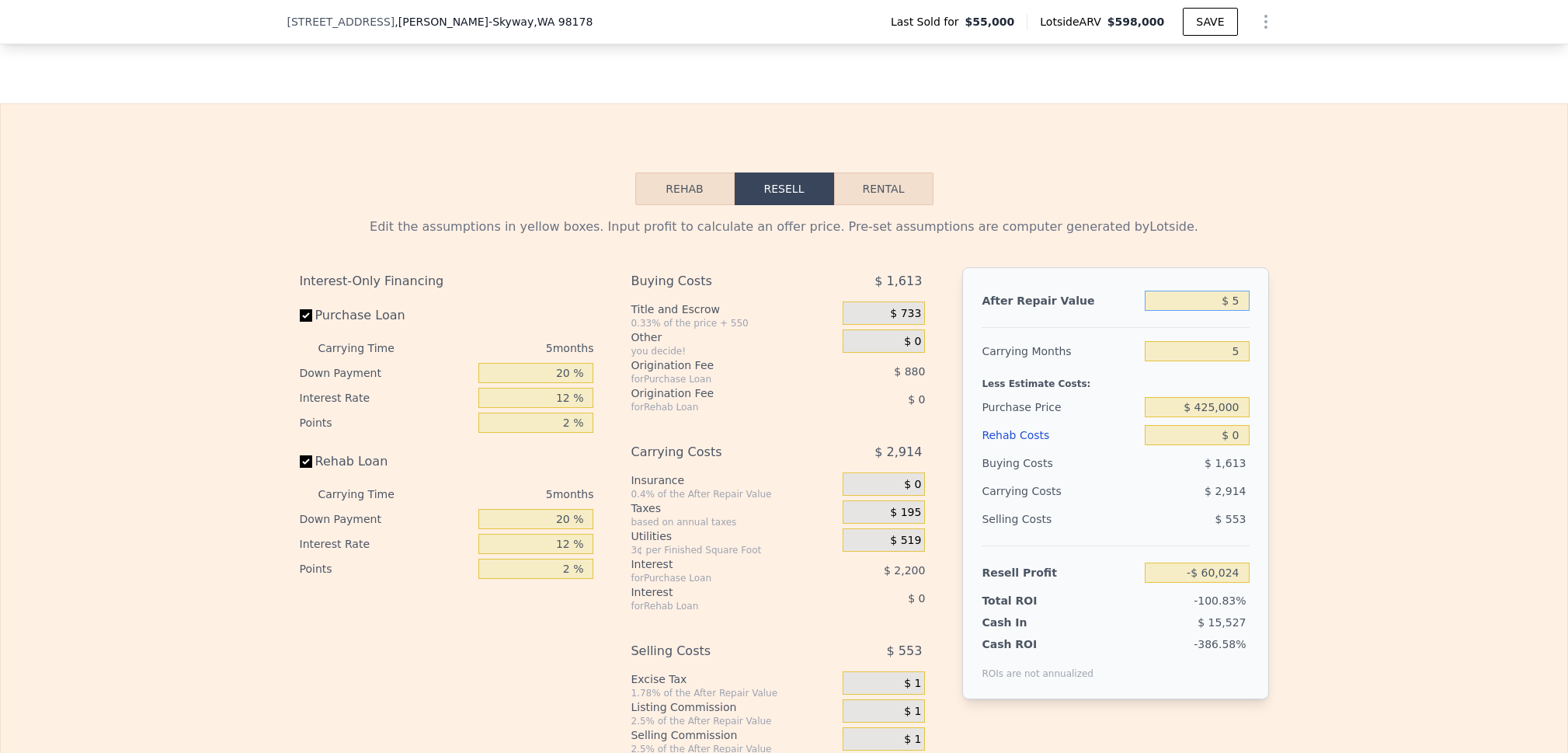
type input "-$ 60,072"
type input "$ 55"
type input "-$ 60,025"
type input "$ 550"
type input "-$ 59,568"
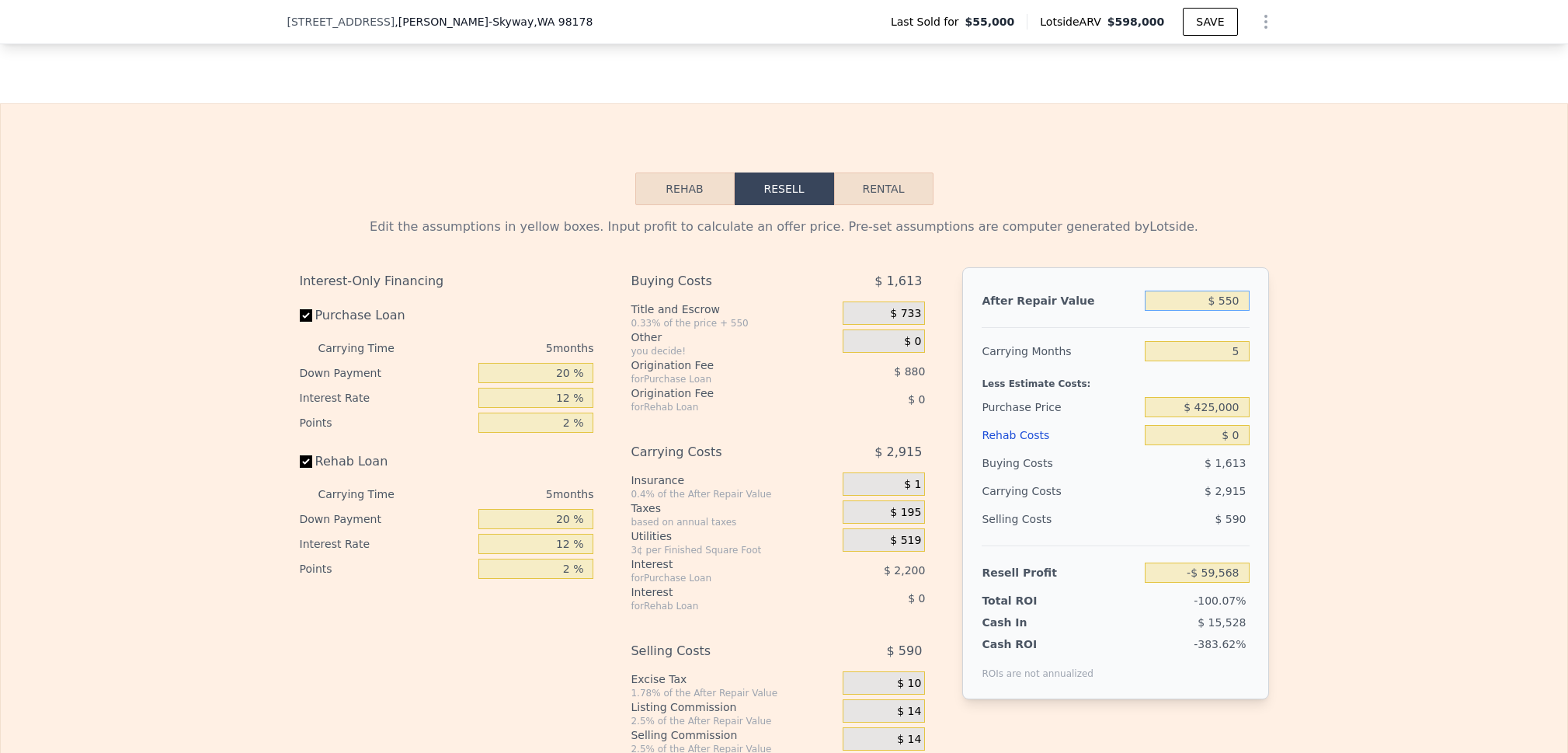
type input "$ 5,500"
type input "-$ 54,978"
type input "$ 55,000"
type input "-$ 9,081"
type input "$ 550,000"
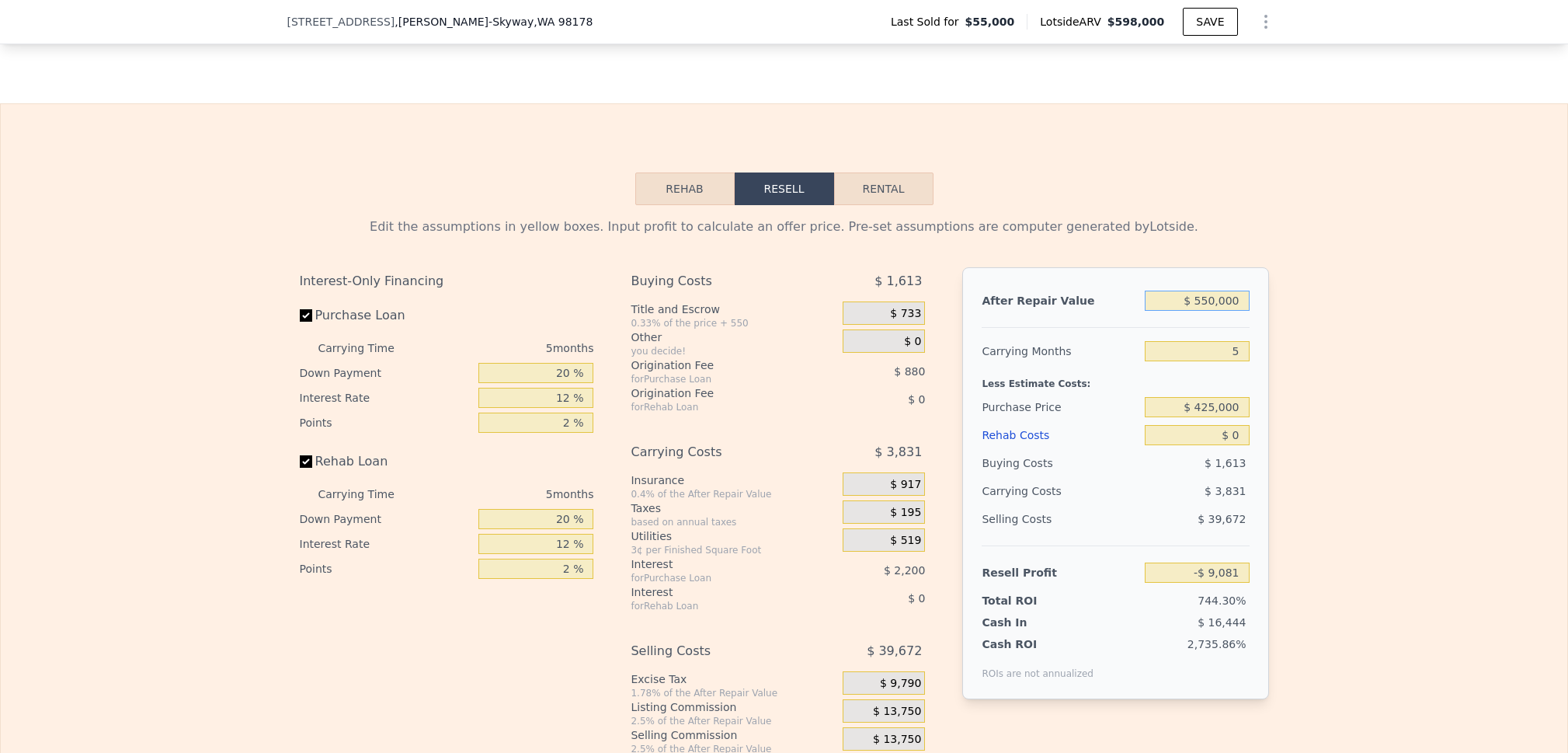
type input "$ 449,884"
drag, startPoint x: 1237, startPoint y: 450, endPoint x: 1209, endPoint y: 441, distance: 29.4
click at [1210, 442] on input "$ 0" at bounding box center [1197, 435] width 104 height 20
type input "$ 5"
type input "$ 449,879"
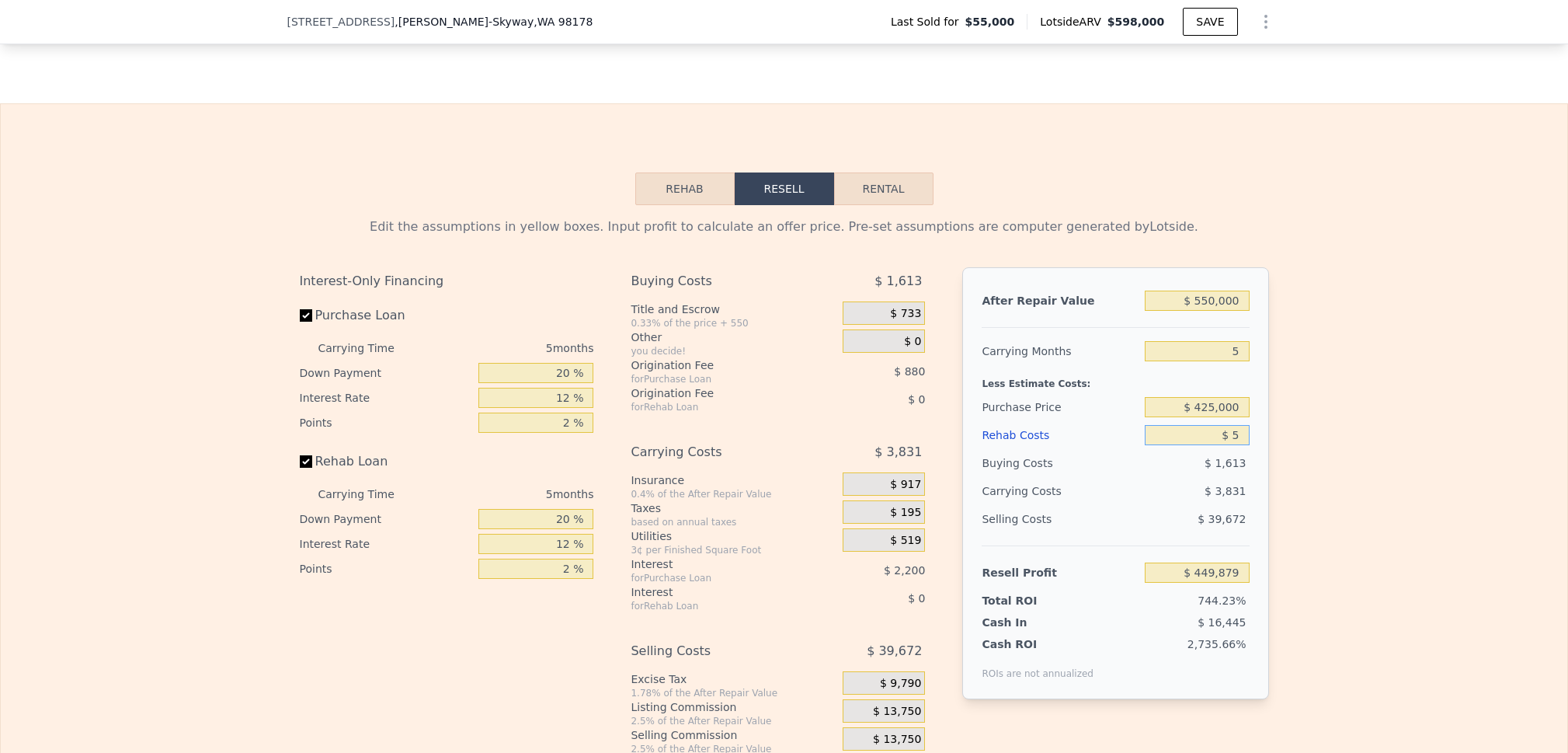
type input "$ 50"
type input "$ 449,833"
type input "$ 5,000"
type input "$ 444,604"
type input "$ 50,000"
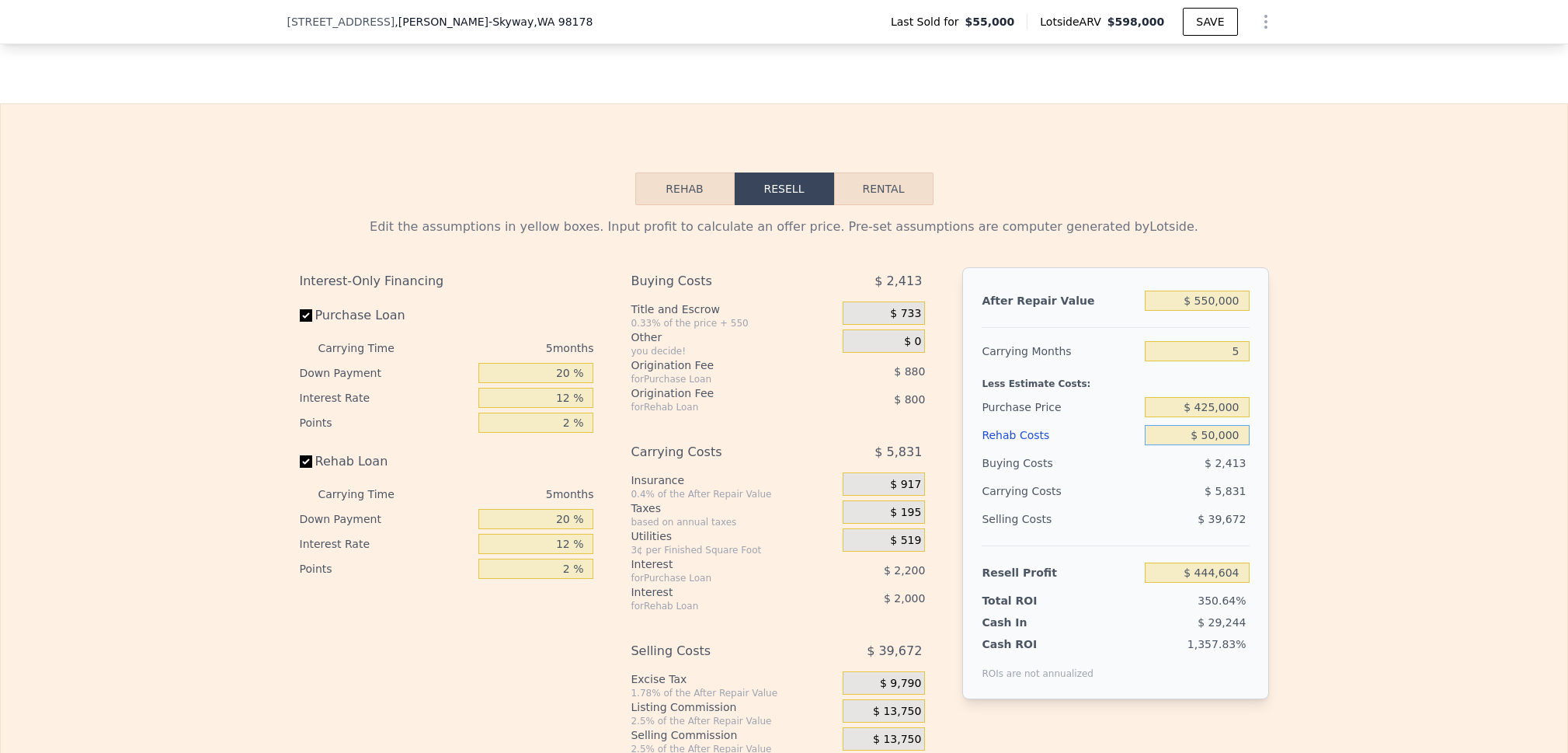
type input "$ 397,084"
click at [1329, 459] on div "Edit the assumptions in yellow boxes. Input profit to calculate an offer price.…" at bounding box center [784, 494] width 1566 height 578
drag, startPoint x: 1238, startPoint y: 419, endPoint x: 1132, endPoint y: 409, distance: 106.5
click at [1132, 409] on div "Purchase Price $ 425,000" at bounding box center [1115, 408] width 267 height 28
type input "$ 425,000"
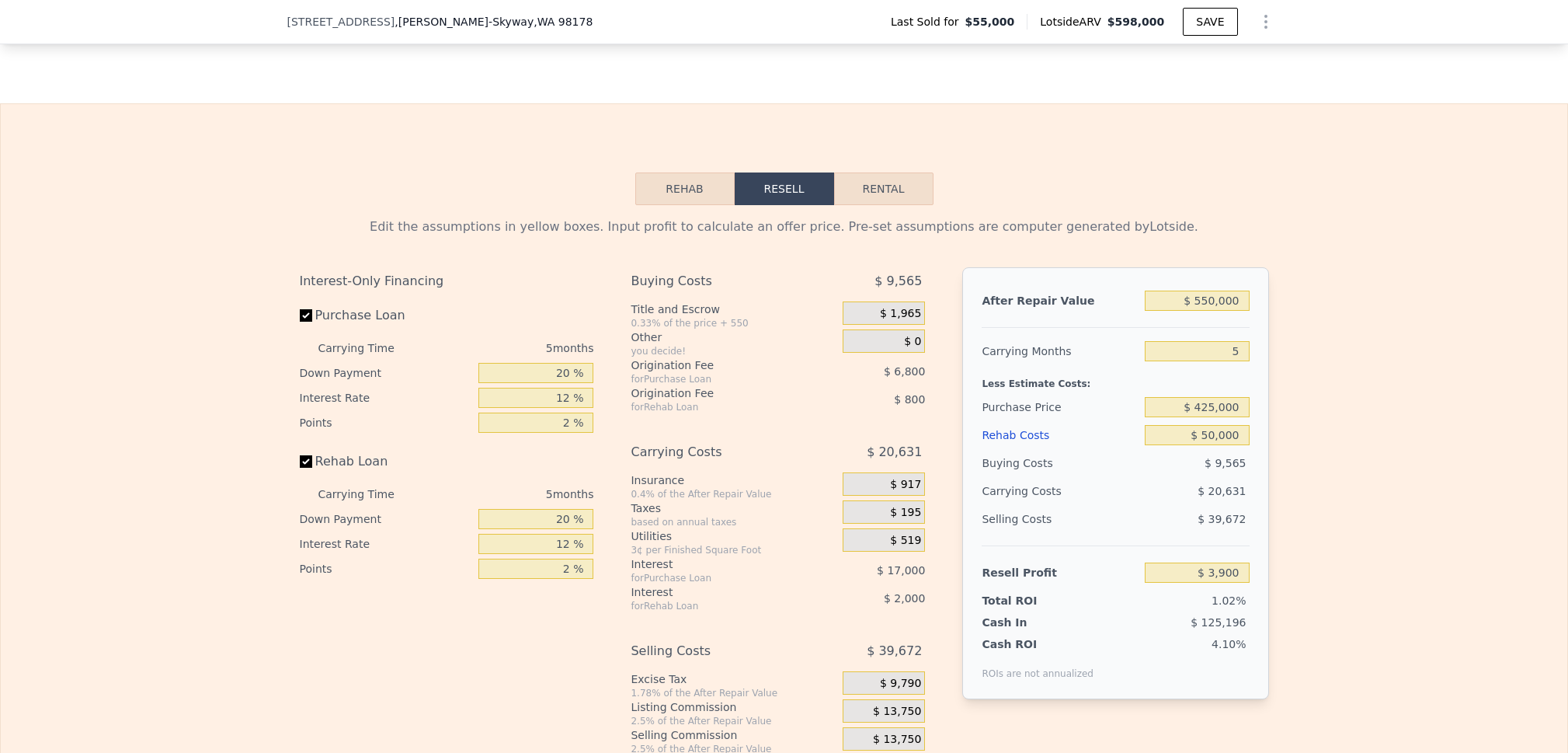
click at [1291, 449] on div "Edit the assumptions in yellow boxes. Input profit to calculate an offer price.…" at bounding box center [784, 494] width 1566 height 578
type input "$ 5,132"
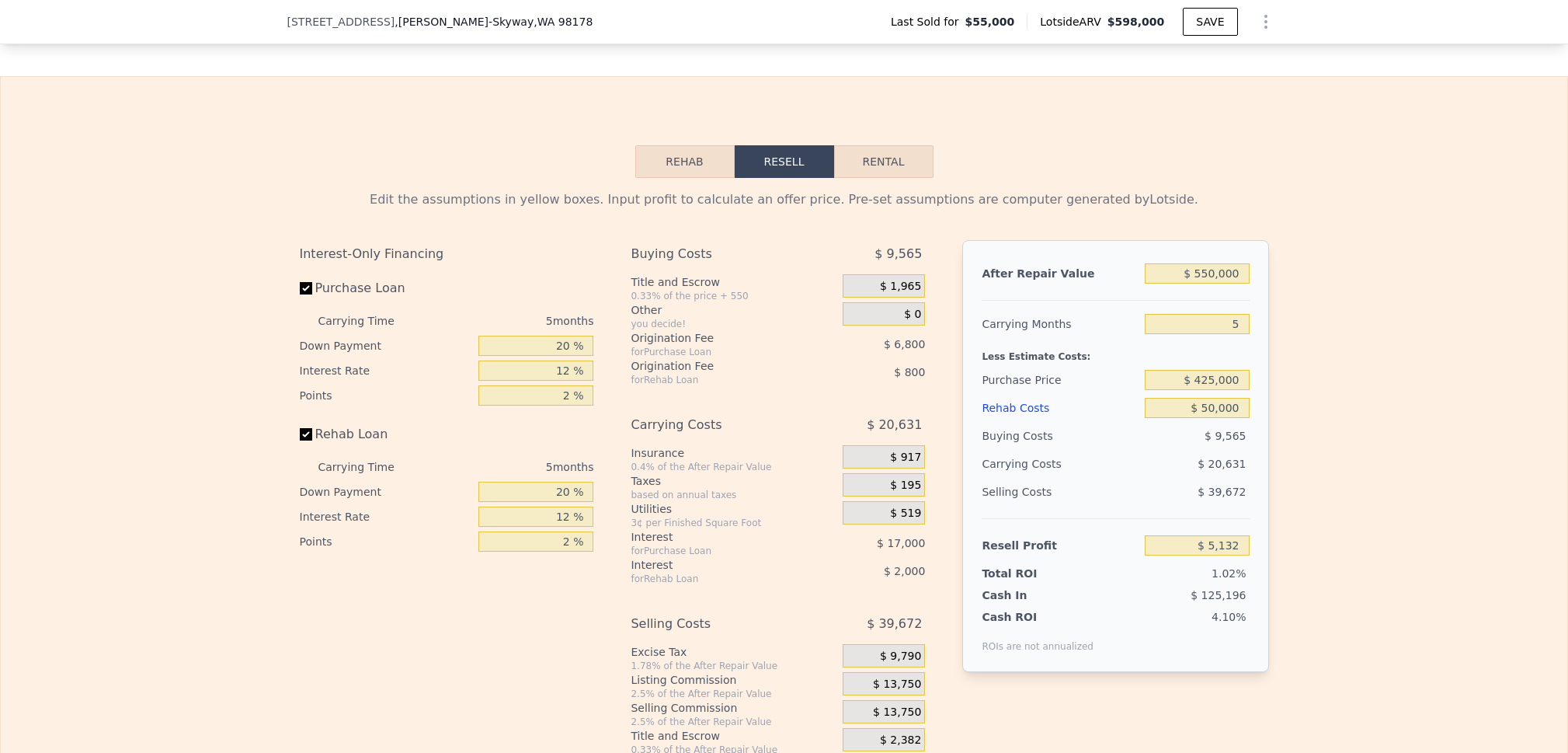
scroll to position [2108, 0]
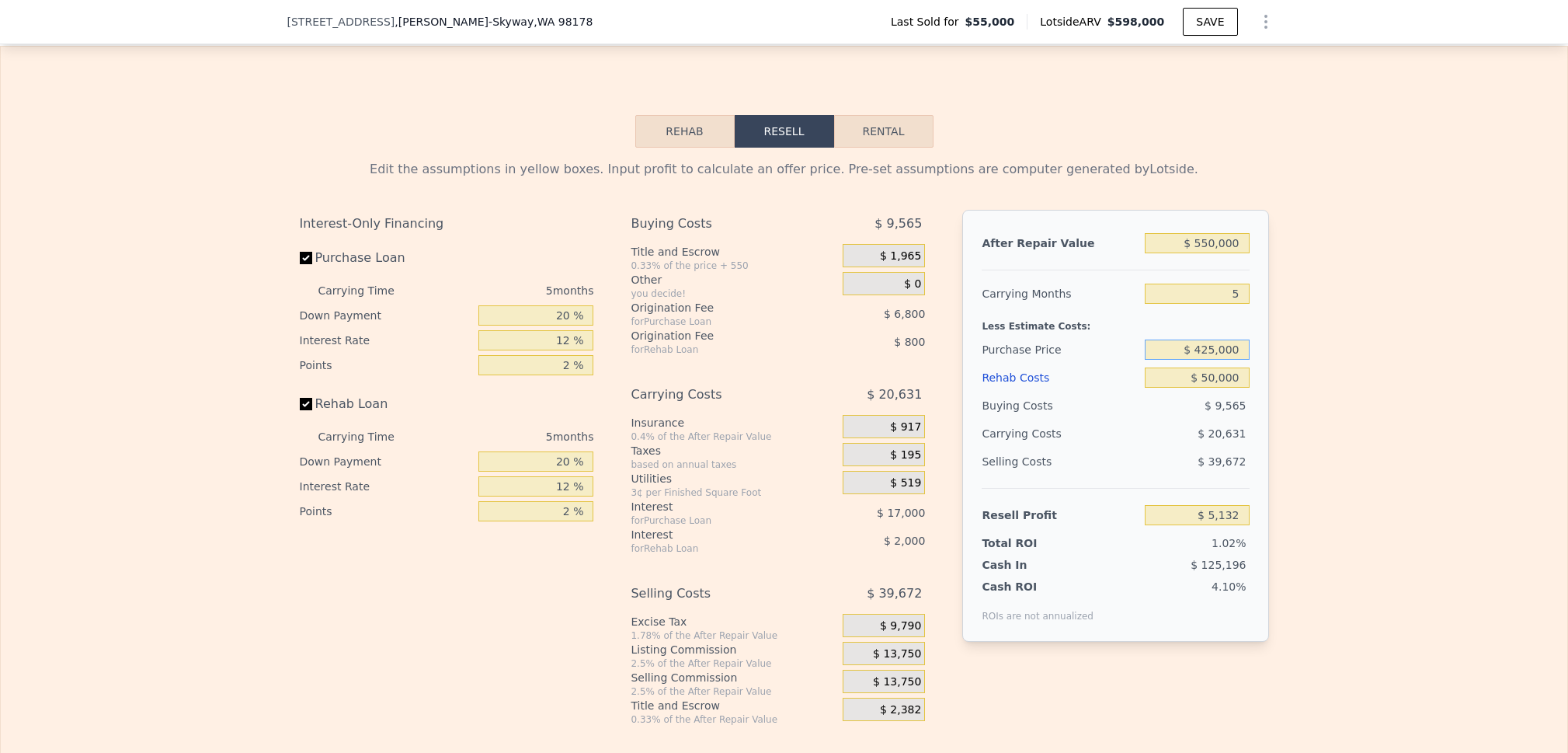
drag, startPoint x: 1239, startPoint y: 366, endPoint x: 1148, endPoint y: 356, distance: 91.5
click at [1148, 356] on input "$ 425,000" at bounding box center [1197, 349] width 104 height 20
type input "$ 395,000"
click at [1344, 381] on div "Edit the assumptions in yellow boxes. Input profit to calculate an offer price.…" at bounding box center [784, 437] width 1566 height 578
type input "$ 36,912"
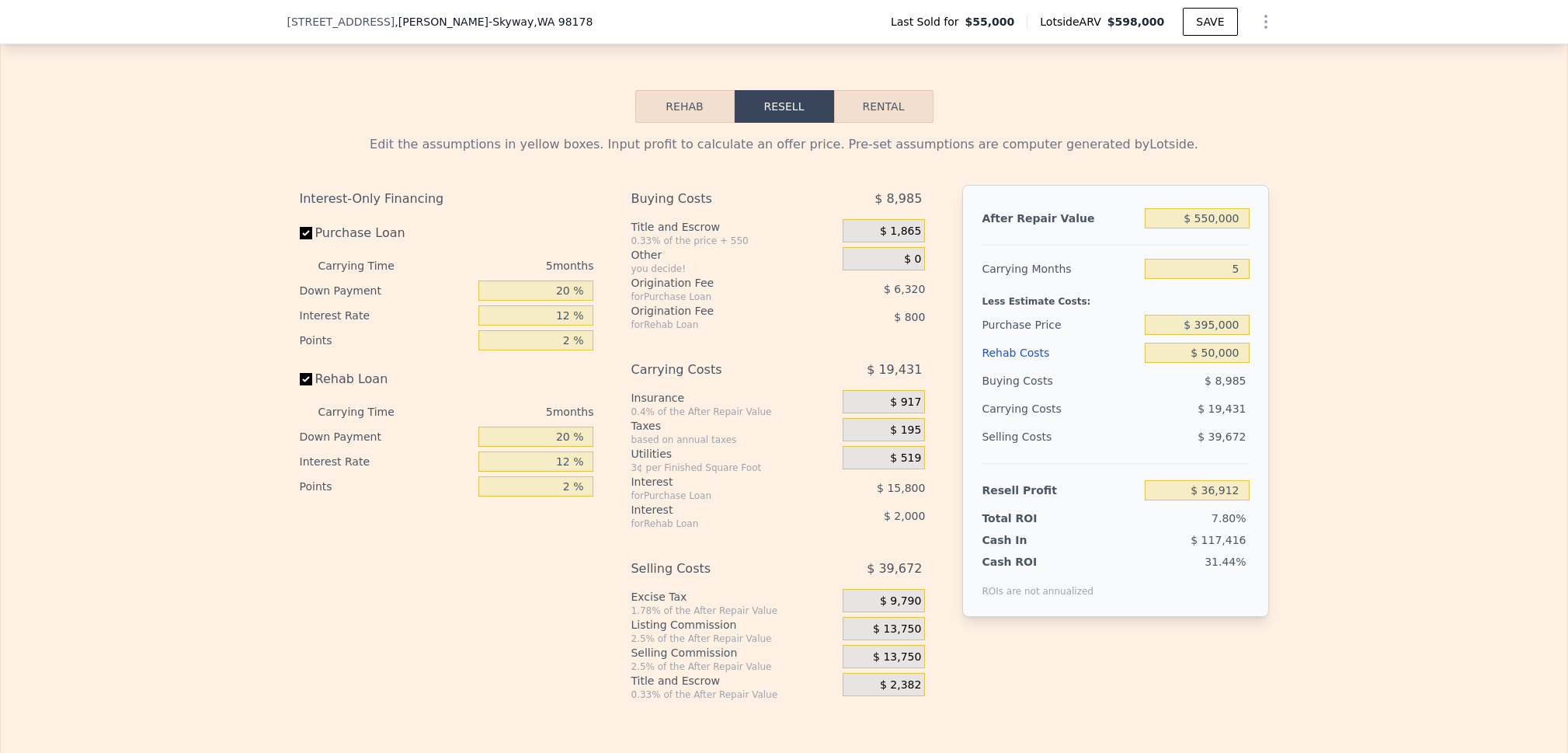
scroll to position [2182, 0]
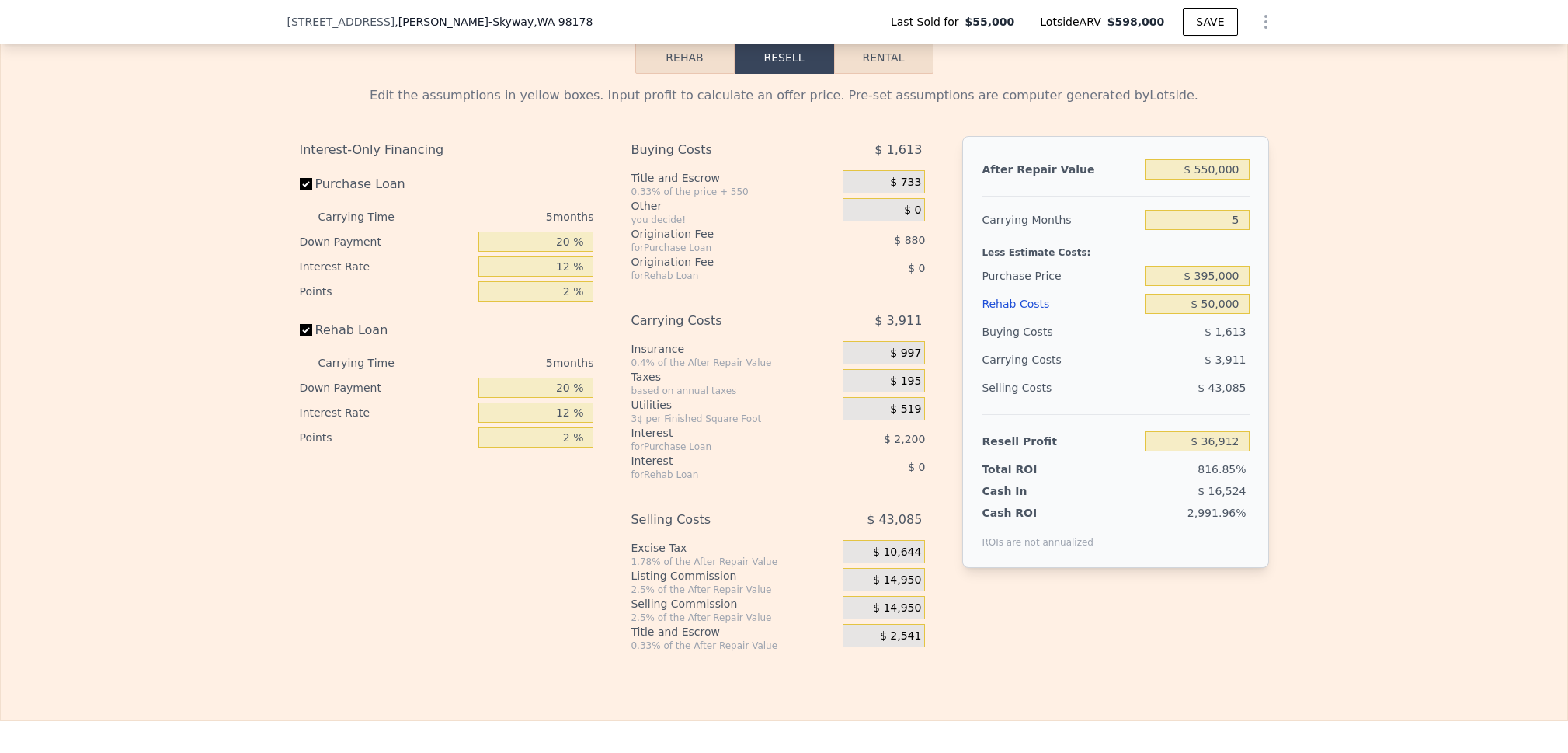
checkbox input "true"
type input "$ 598,000"
type input "$ 0"
type input "$ 494,391"
